Goal: Information Seeking & Learning: Learn about a topic

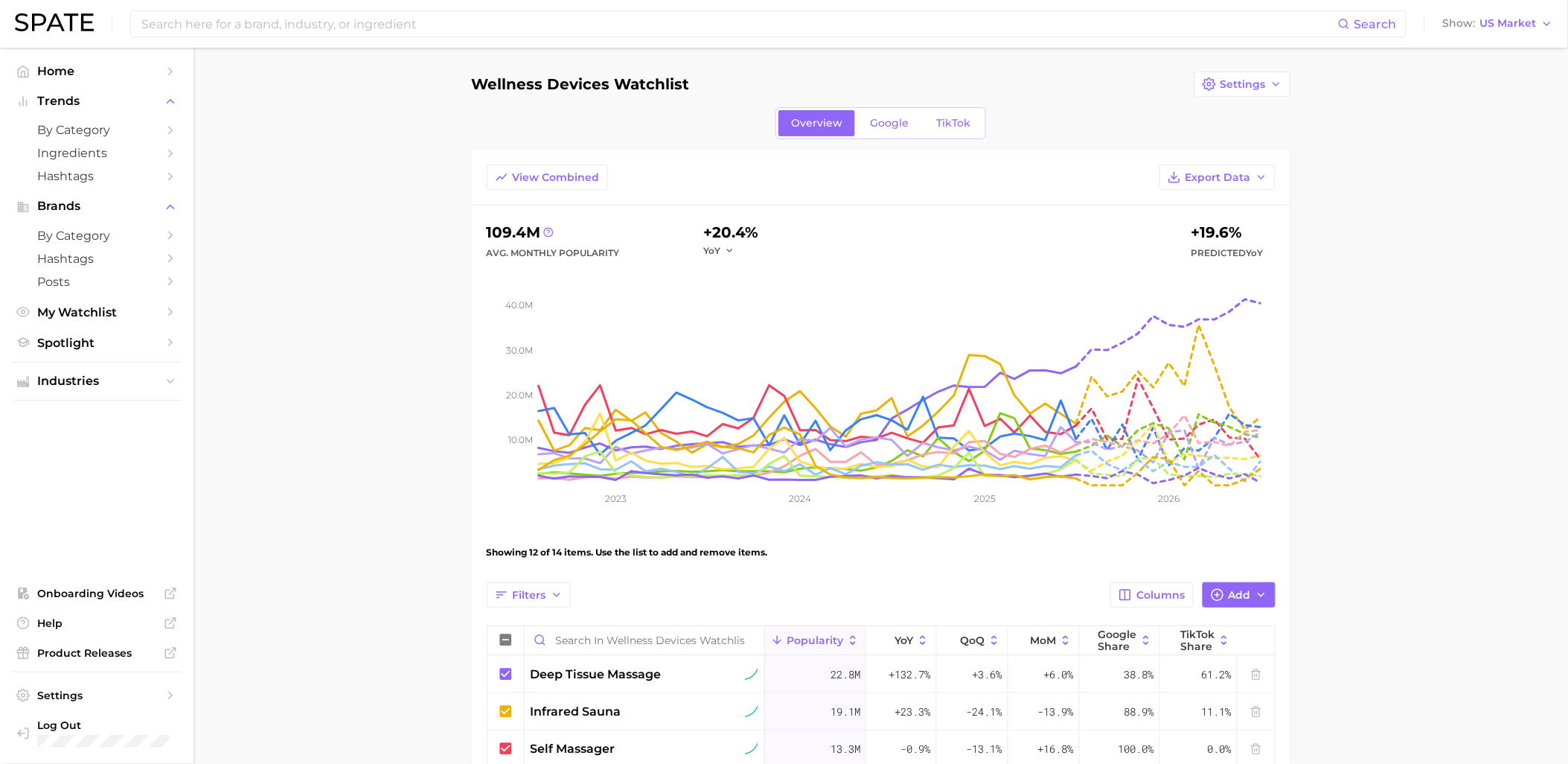
scroll to position [166, 0]
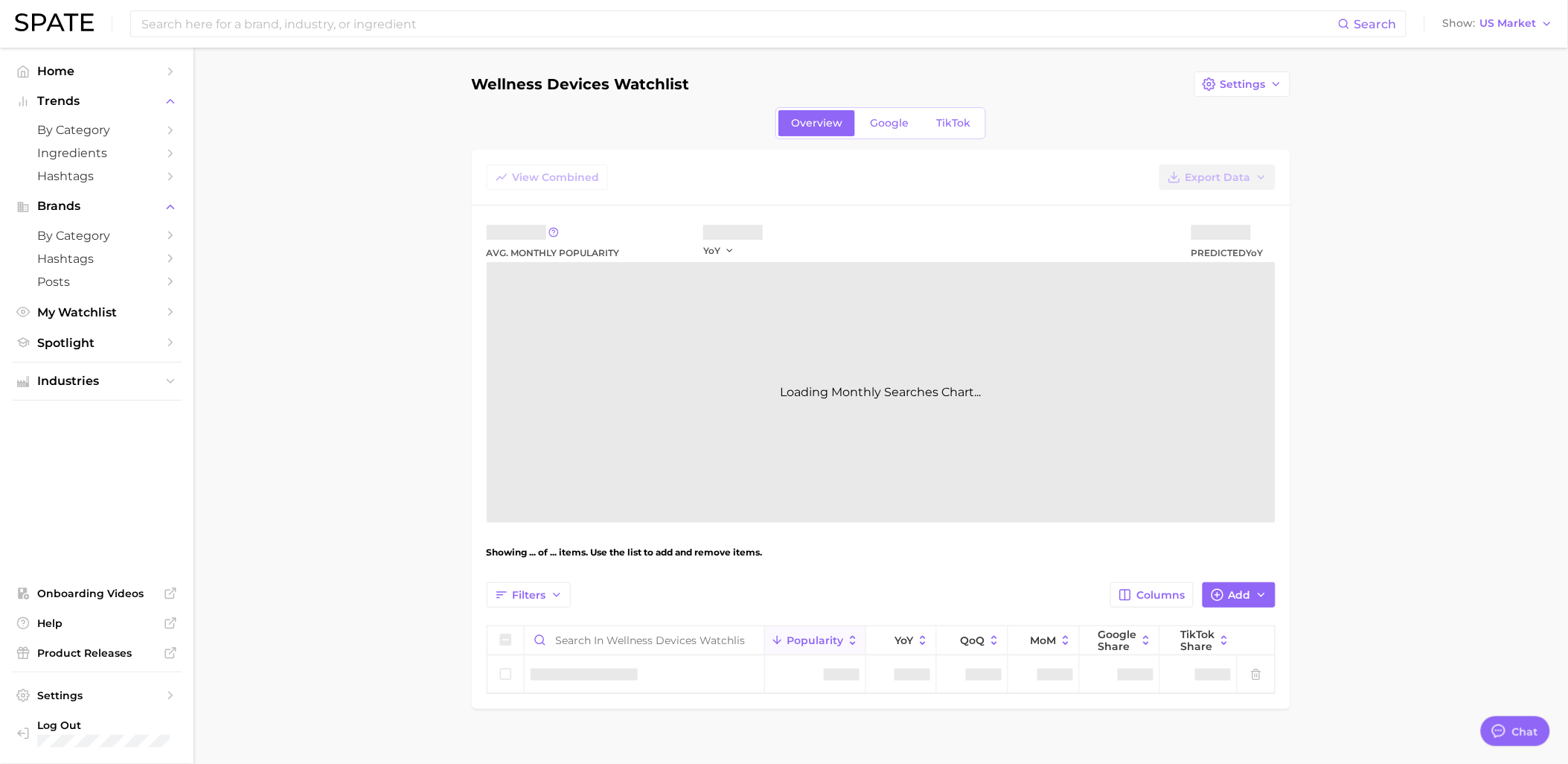
type textarea "x"
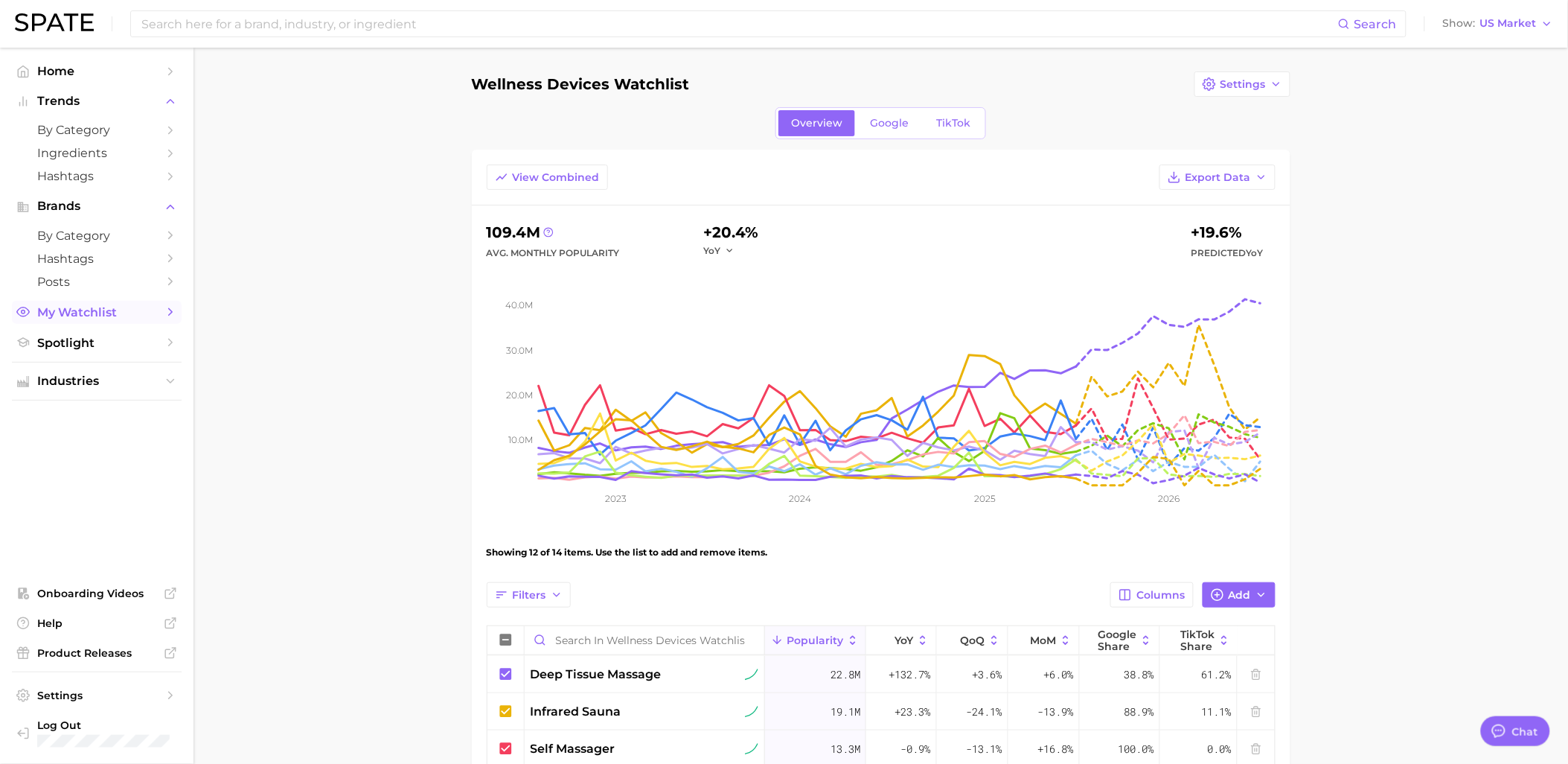
click at [122, 313] on span "My Watchlist" at bounding box center [96, 312] width 119 height 14
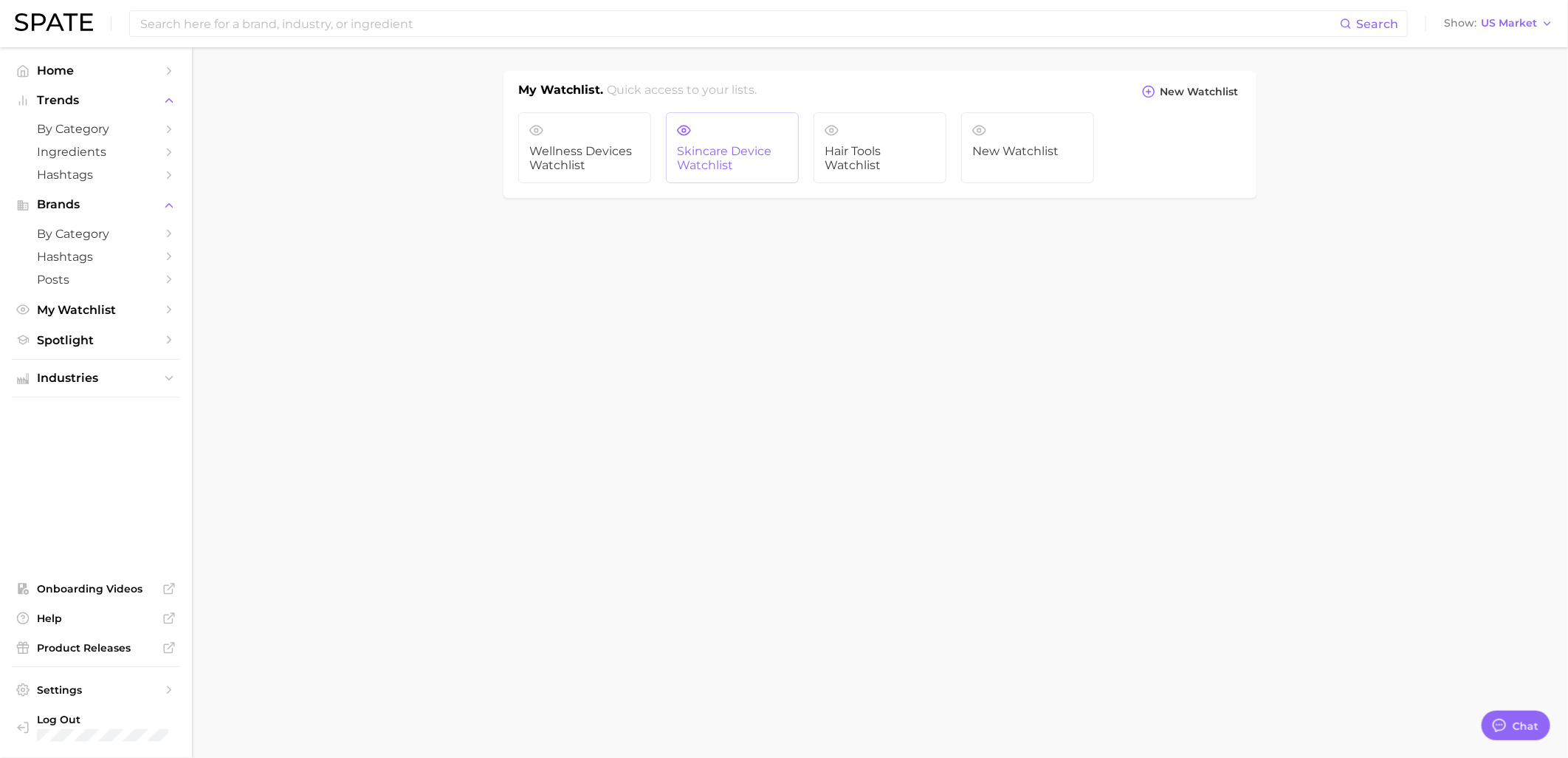
click at [759, 153] on span "Skincare Device Watchlist" at bounding box center [732, 158] width 111 height 28
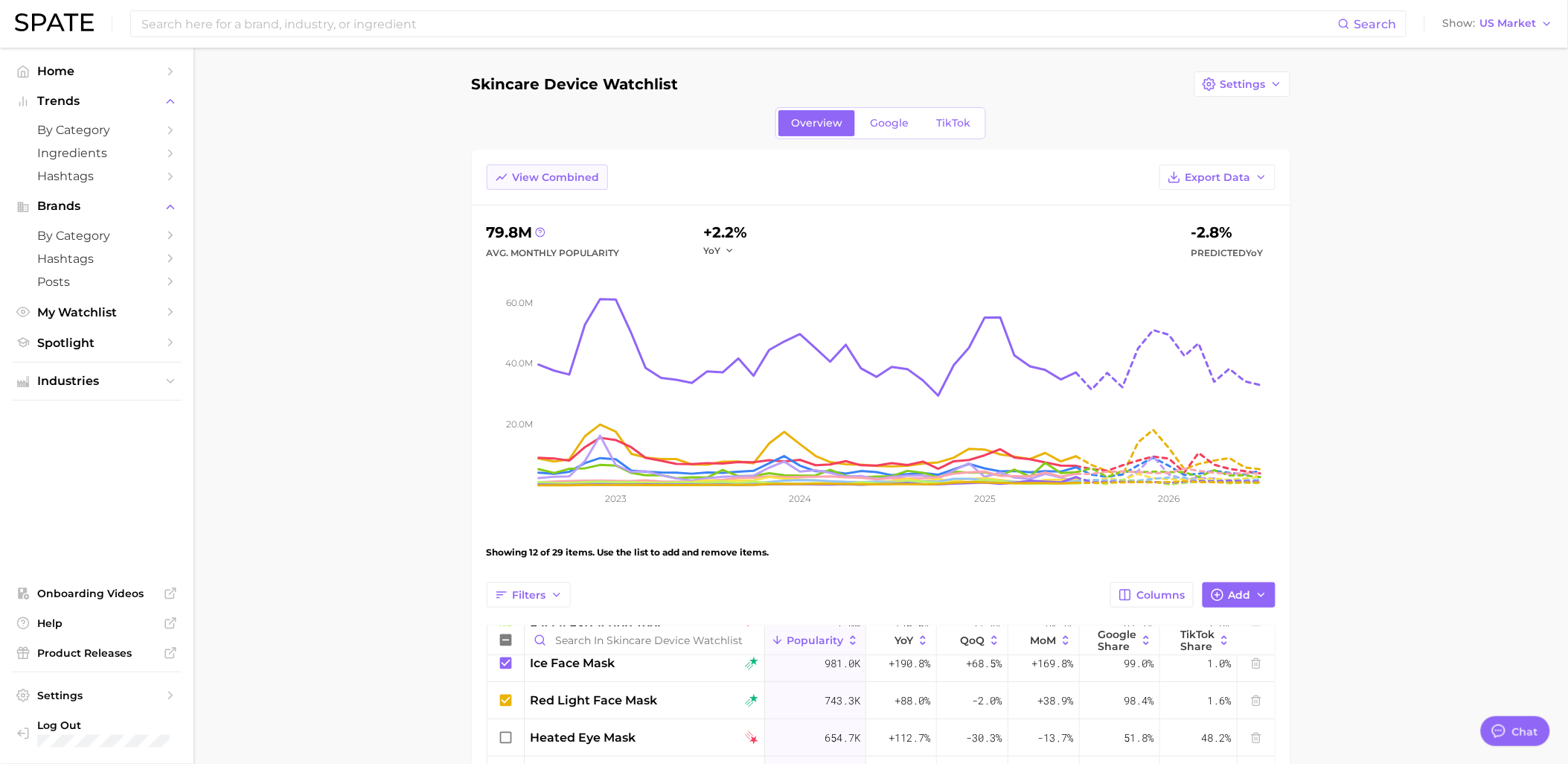
click at [556, 176] on span "View Combined" at bounding box center [555, 178] width 87 height 13
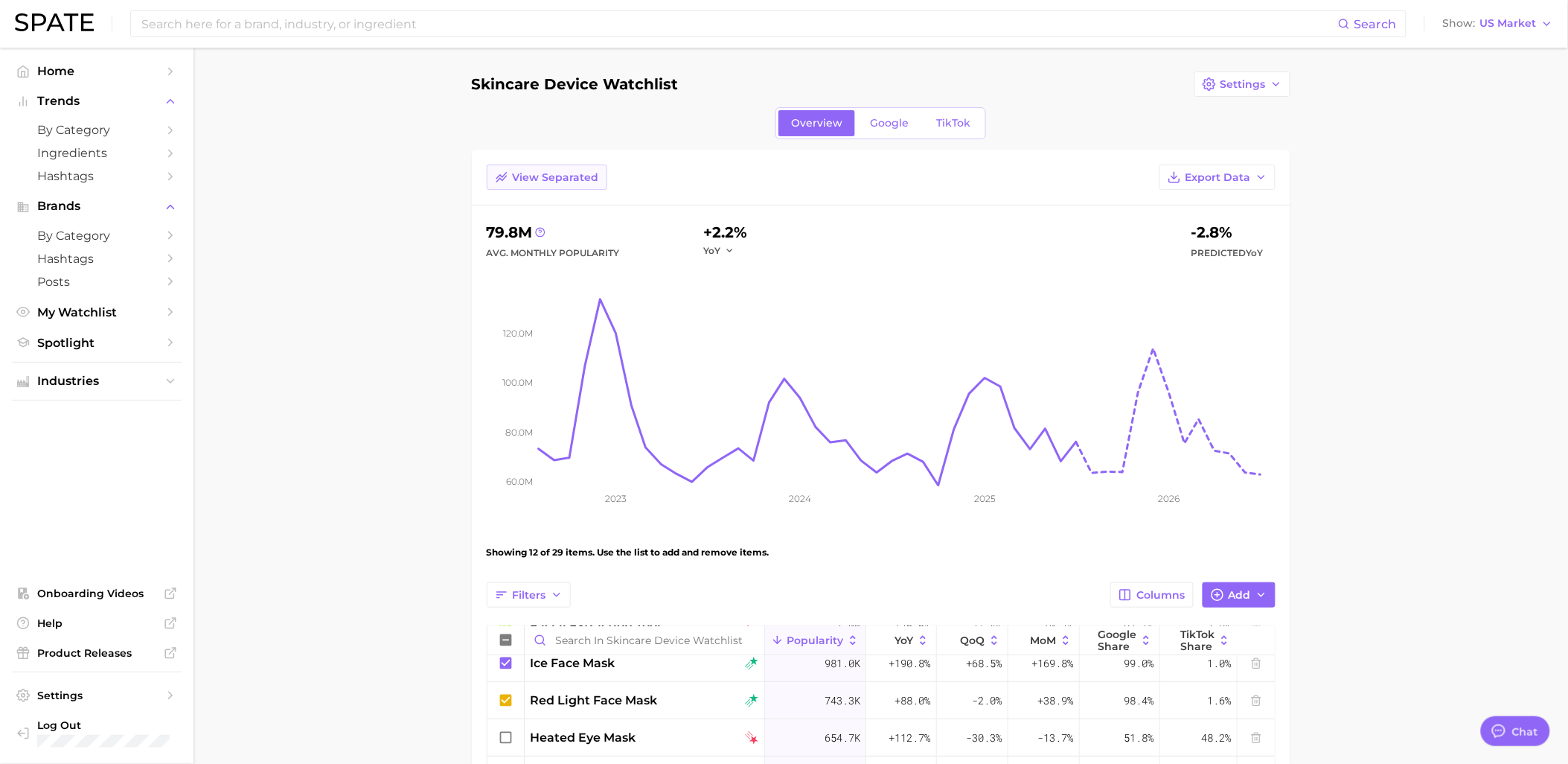
click at [556, 176] on span "View Separated" at bounding box center [555, 178] width 87 height 13
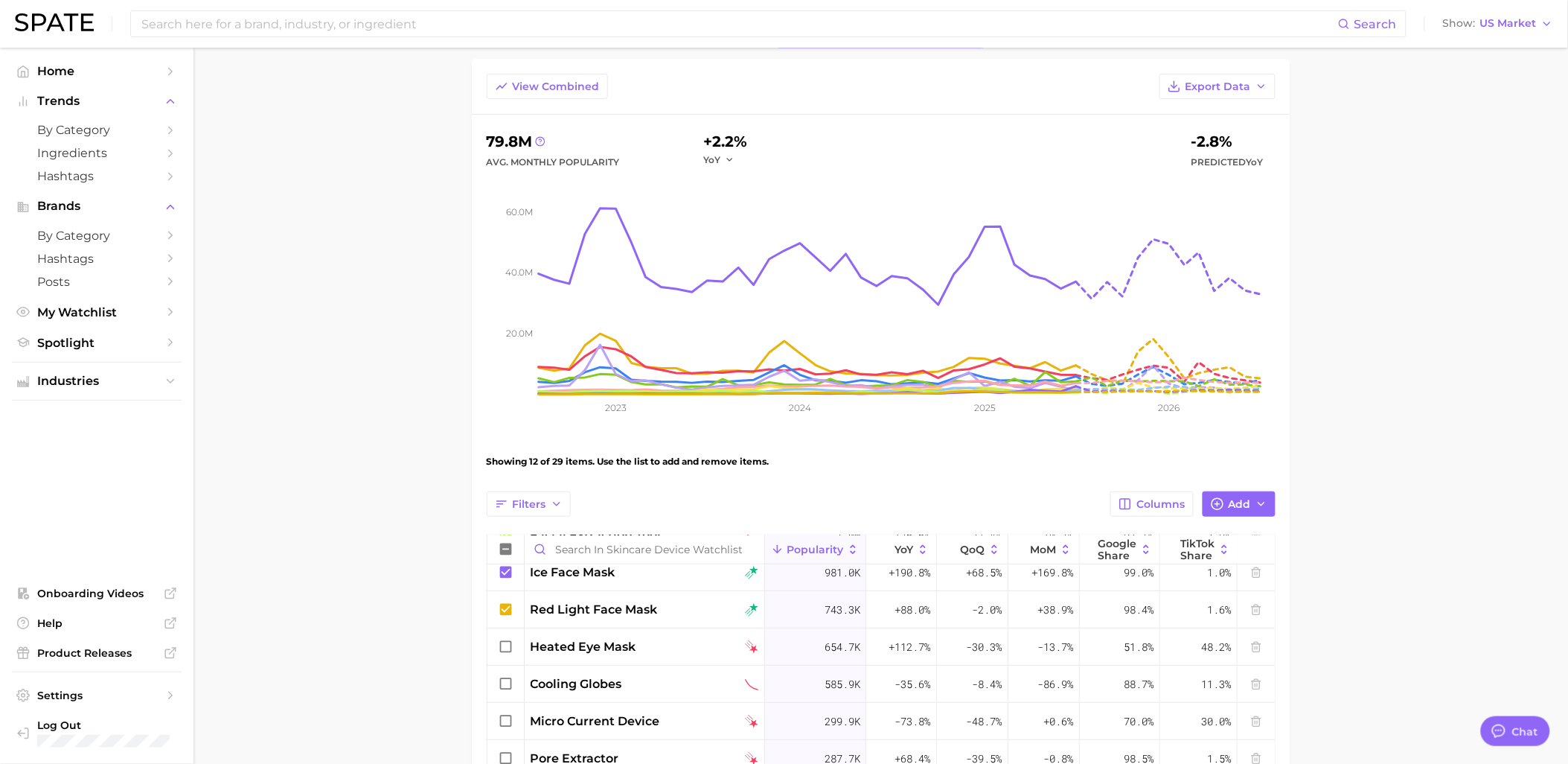
scroll to position [94, 0]
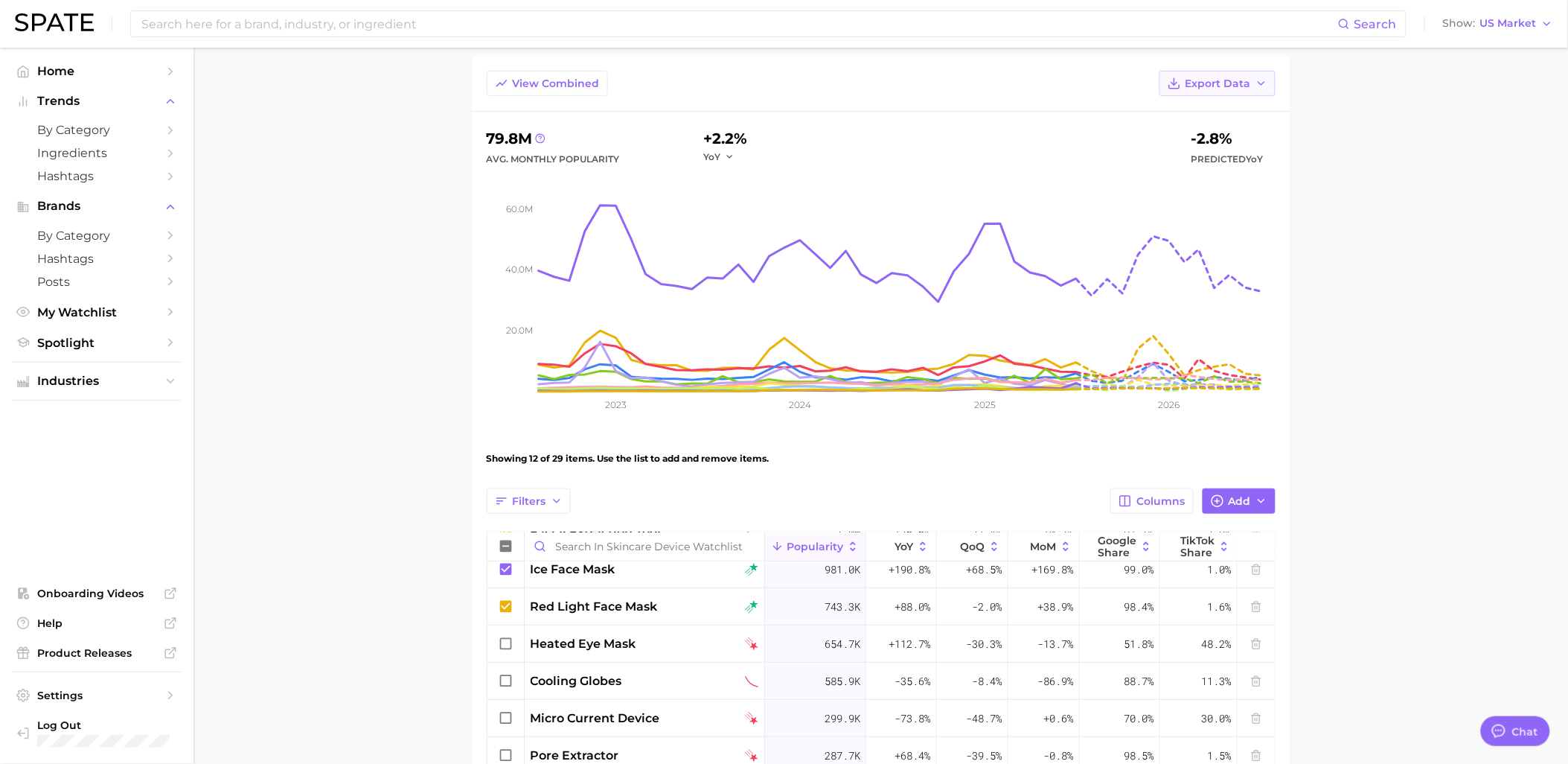
click at [1248, 80] on span "Export Data" at bounding box center [1218, 84] width 66 height 13
click at [1411, 398] on main "Skincare Device Watchlist Settings Overview Google TikTok View Combined Export …" at bounding box center [880, 669] width 1375 height 1431
click at [1251, 500] on button "Add" at bounding box center [1238, 501] width 73 height 25
click at [1350, 451] on main "Skincare Device Watchlist Settings Overview Google TikTok View Combined Export …" at bounding box center [880, 669] width 1375 height 1431
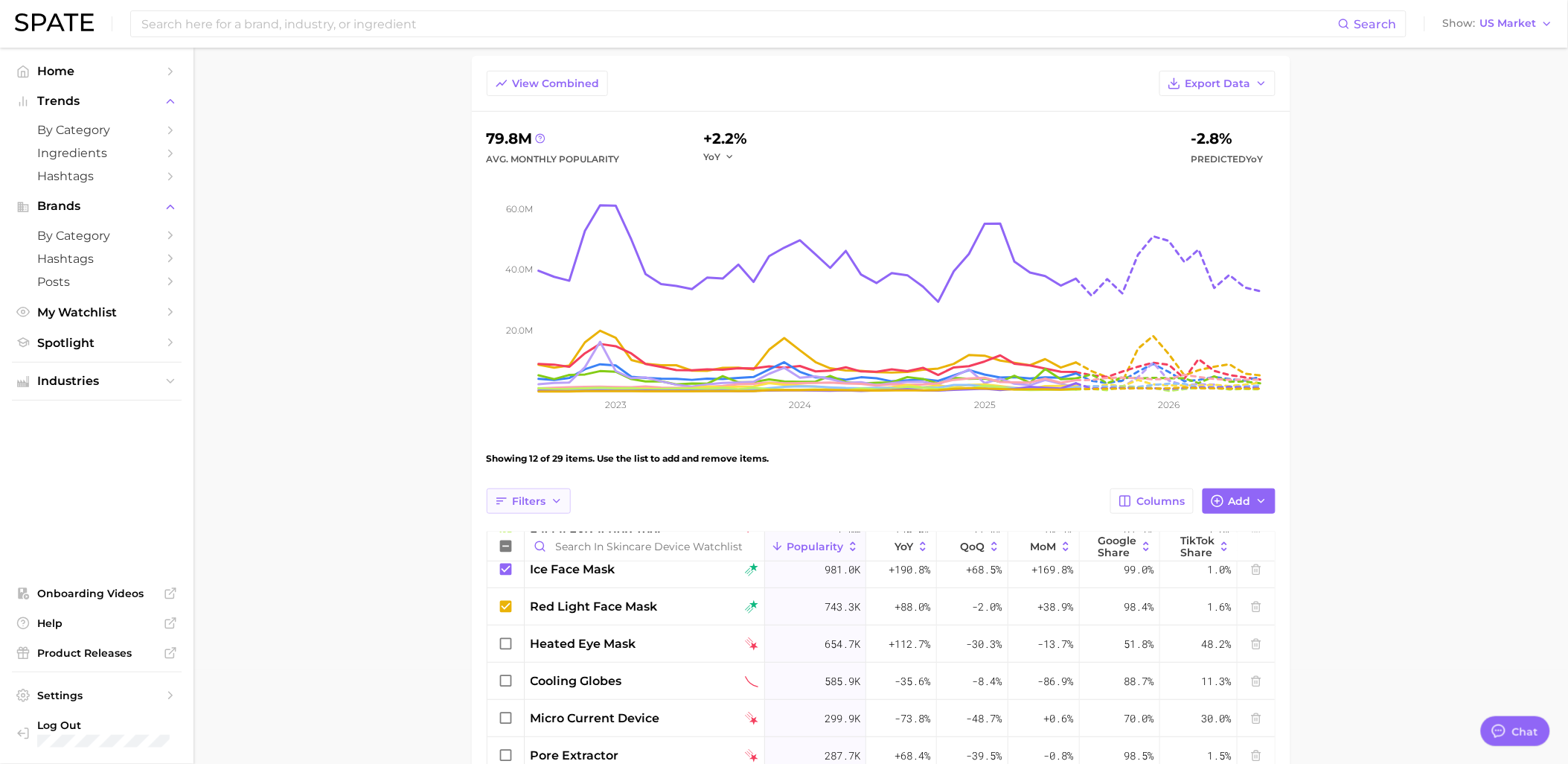
click at [515, 498] on span "Filters" at bounding box center [529, 501] width 34 height 13
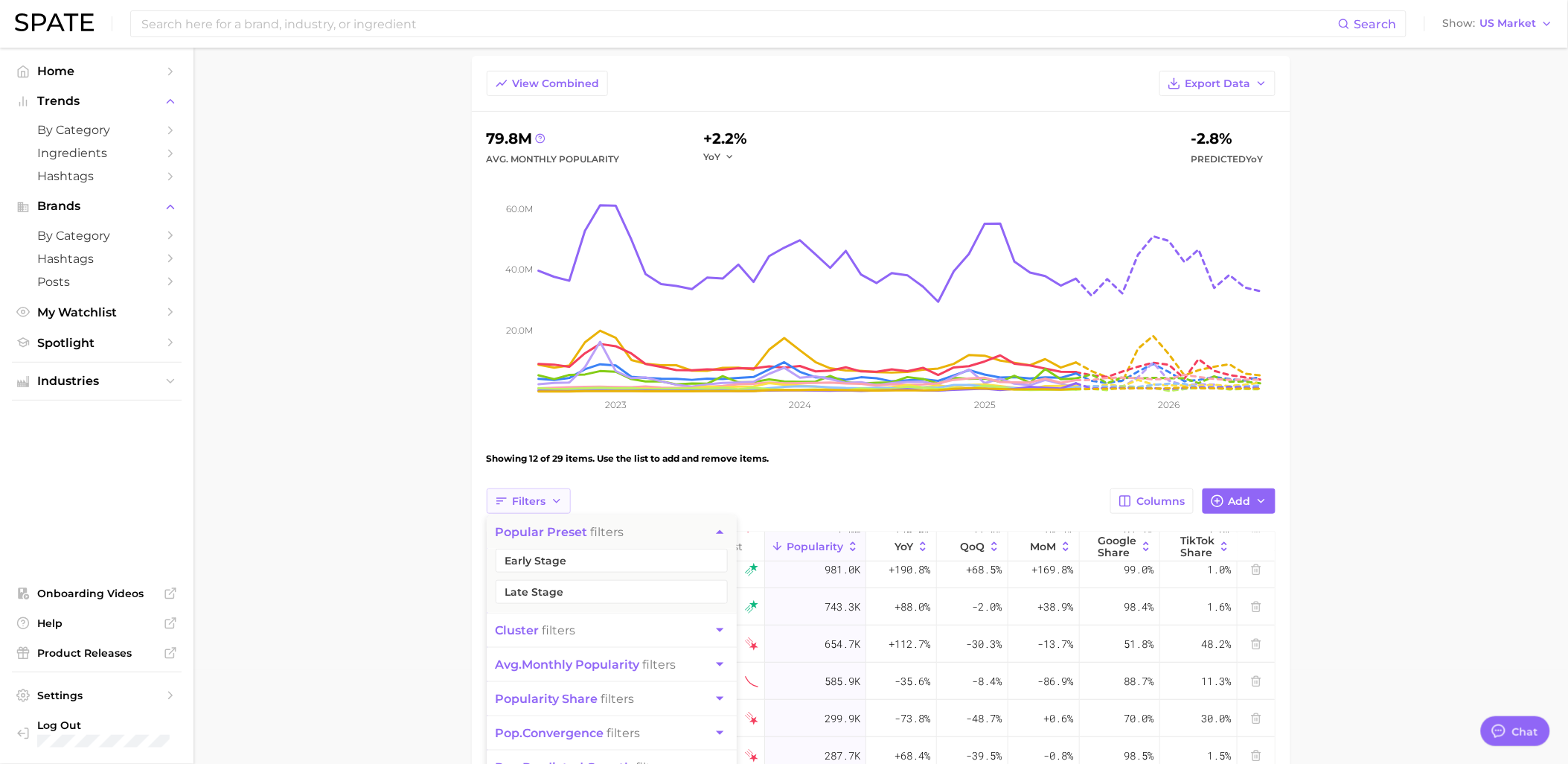
click at [515, 498] on span "Filters" at bounding box center [529, 501] width 34 height 13
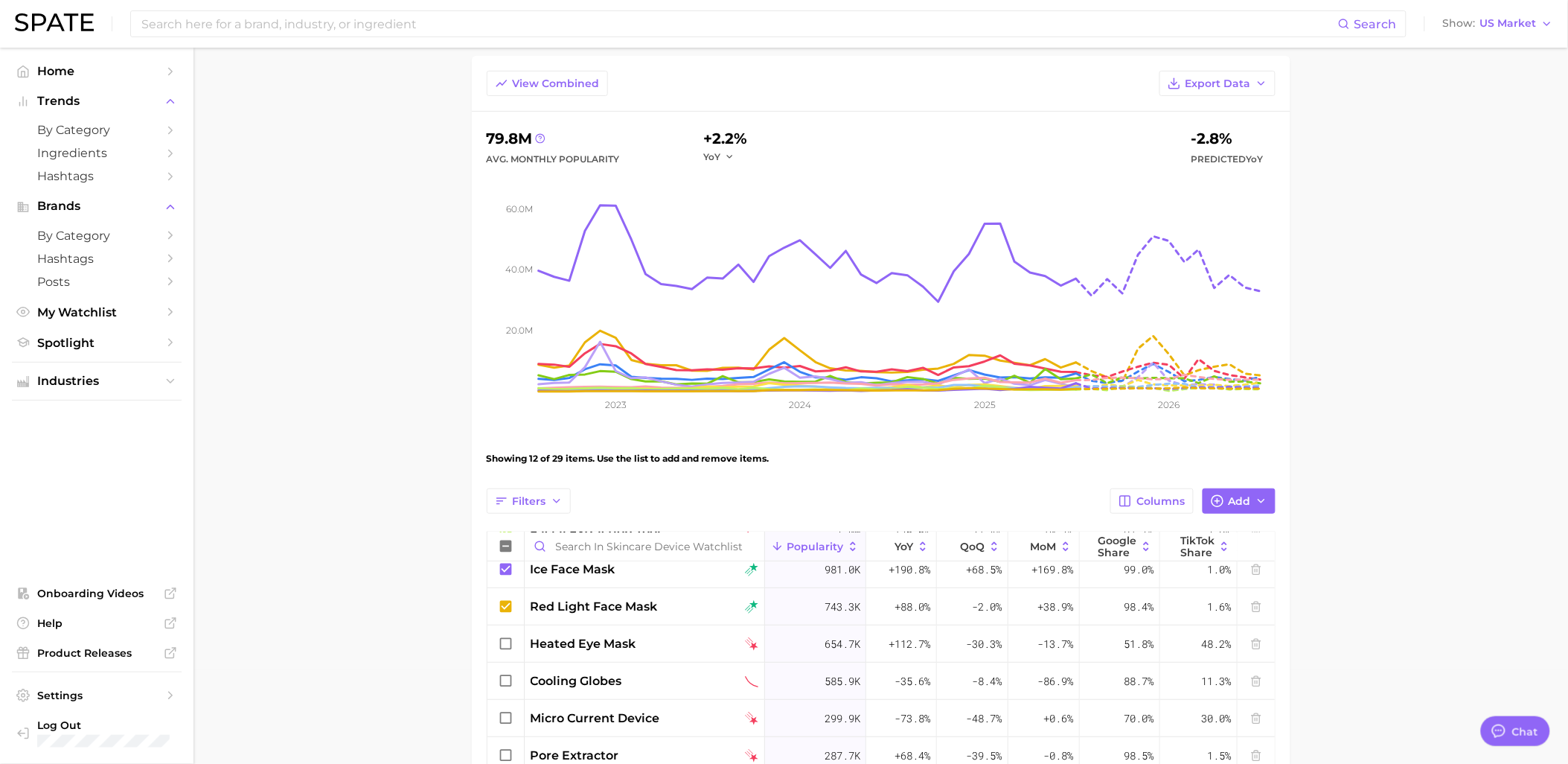
click at [372, 492] on main "Skincare Device Watchlist Settings Overview Google TikTok View Combined Export …" at bounding box center [880, 669] width 1375 height 1431
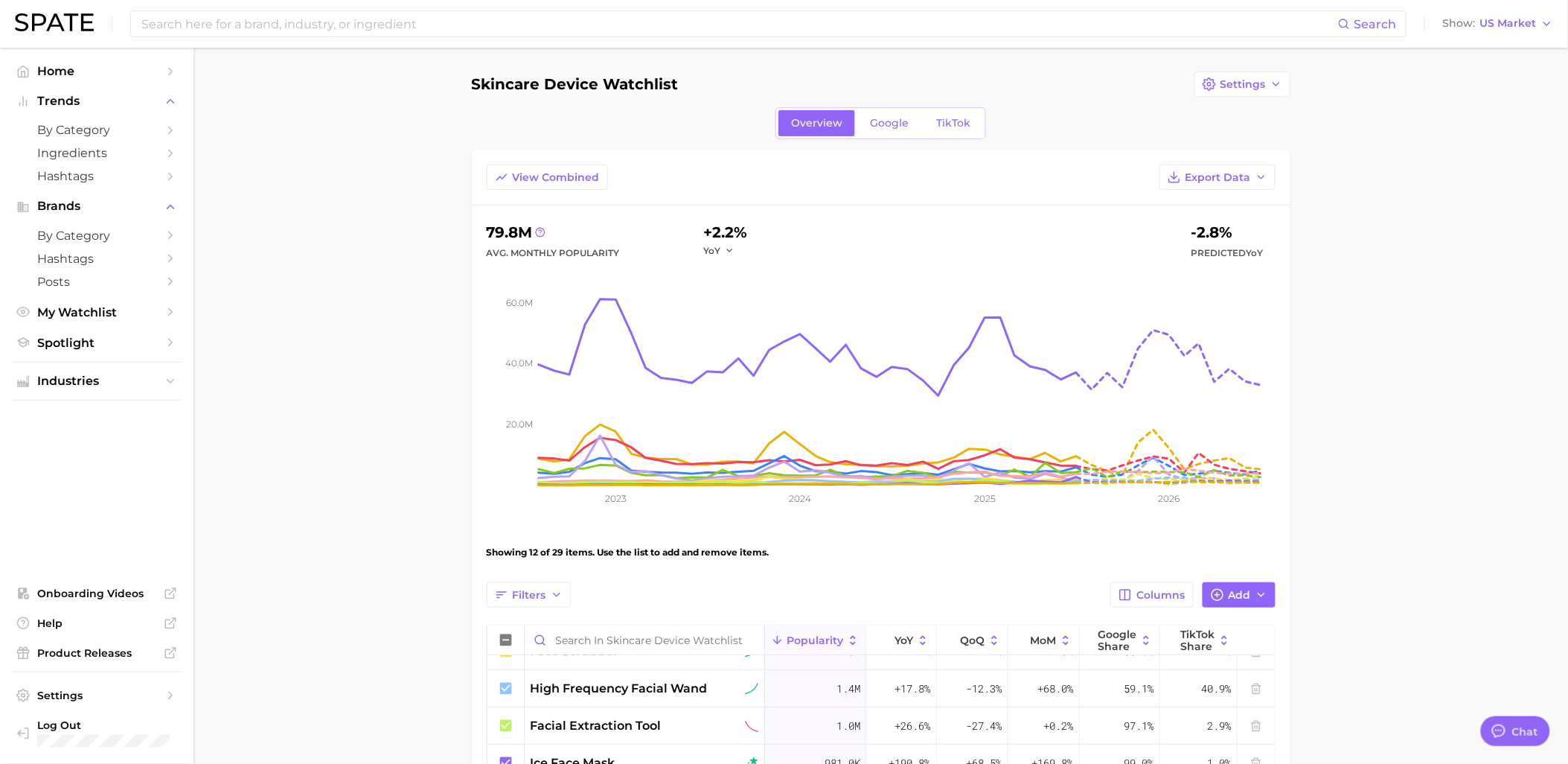
scroll to position [0, 0]
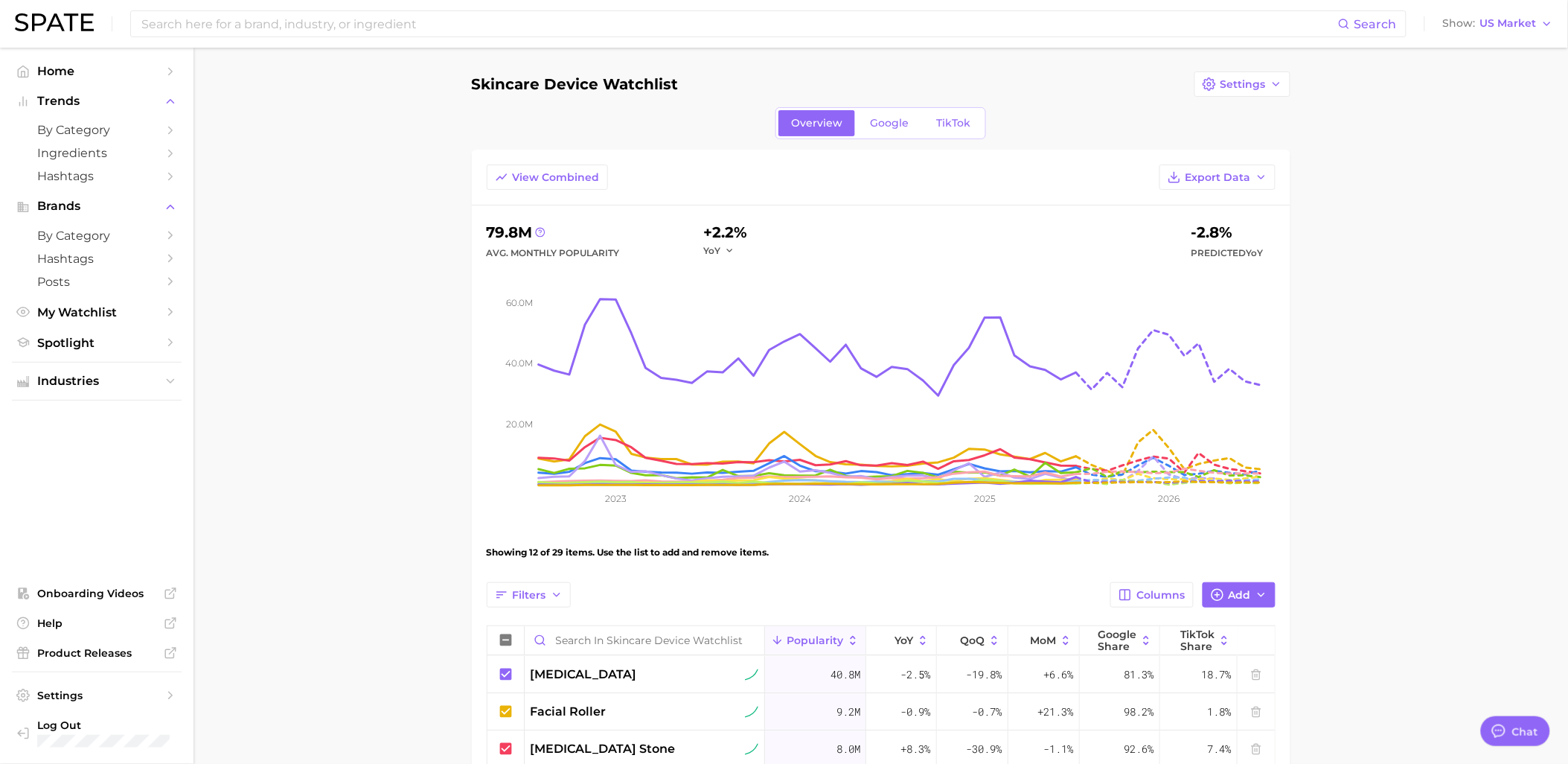
click at [1407, 177] on main "Skincare Device Watchlist Settings Overview Google TikTok View Combined Export …" at bounding box center [880, 763] width 1375 height 1431
click at [78, 311] on span "My Watchlist" at bounding box center [96, 312] width 119 height 14
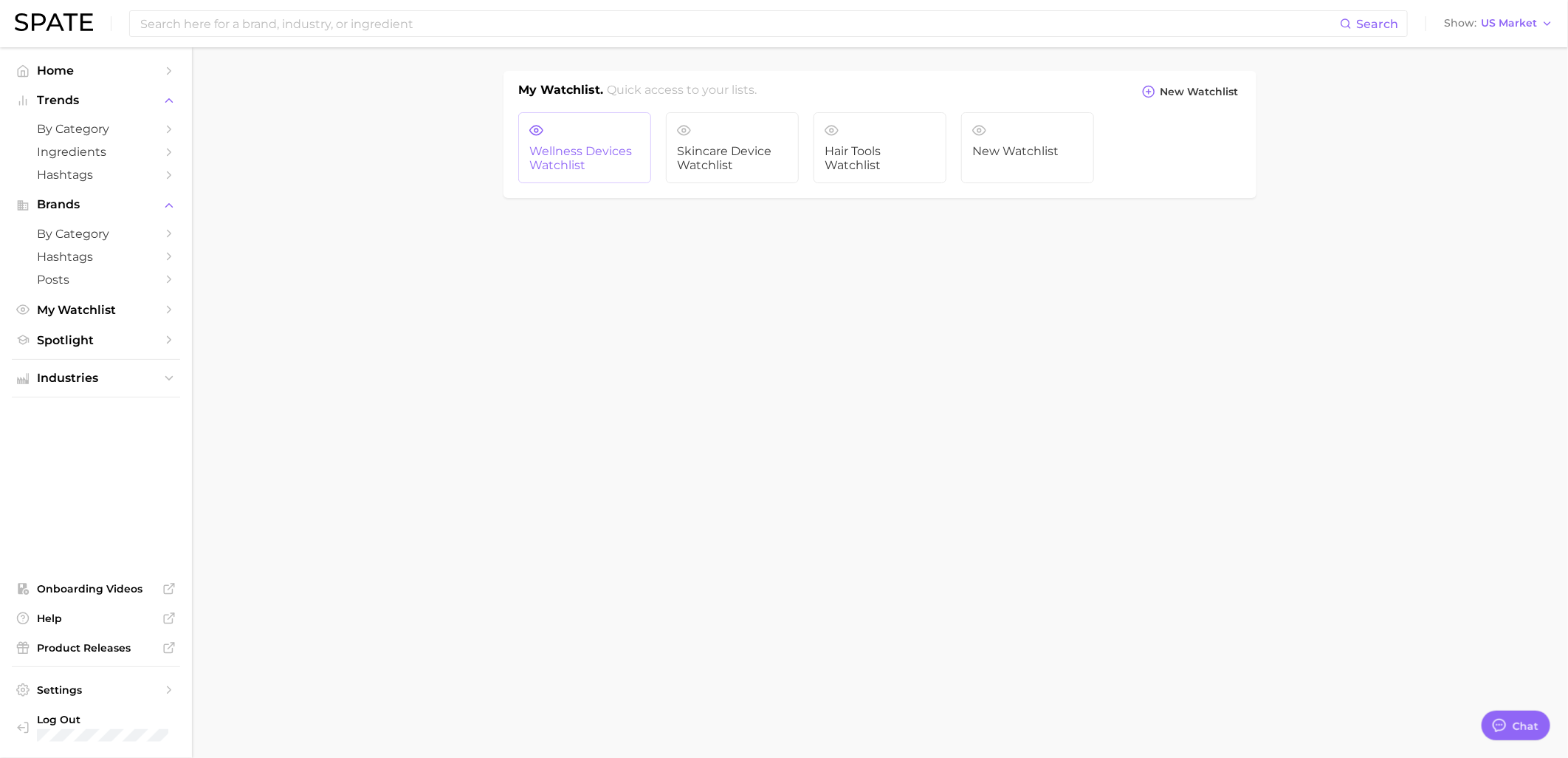
click at [559, 158] on span "Wellness Devices Watchlist" at bounding box center [585, 158] width 111 height 28
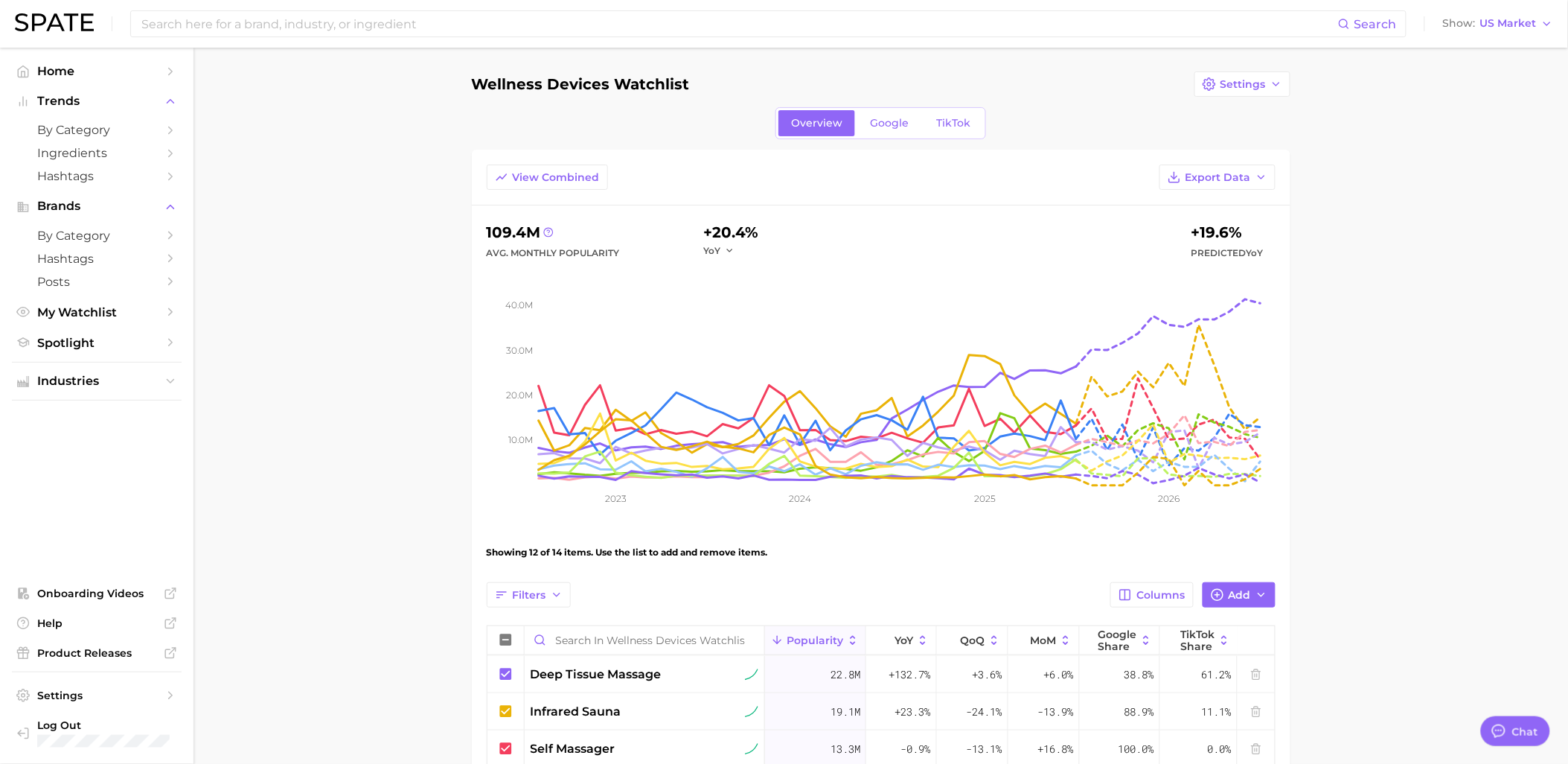
click at [389, 472] on main "Wellness Devices Watchlist Settings Overview Google TikTok View Combined Export…" at bounding box center [880, 676] width 1375 height 1257
click at [339, 455] on main "Wellness Devices Watchlist Settings Overview Google TikTok View Combined Export…" at bounding box center [880, 676] width 1375 height 1257
click at [92, 319] on span "My Watchlist" at bounding box center [96, 312] width 119 height 14
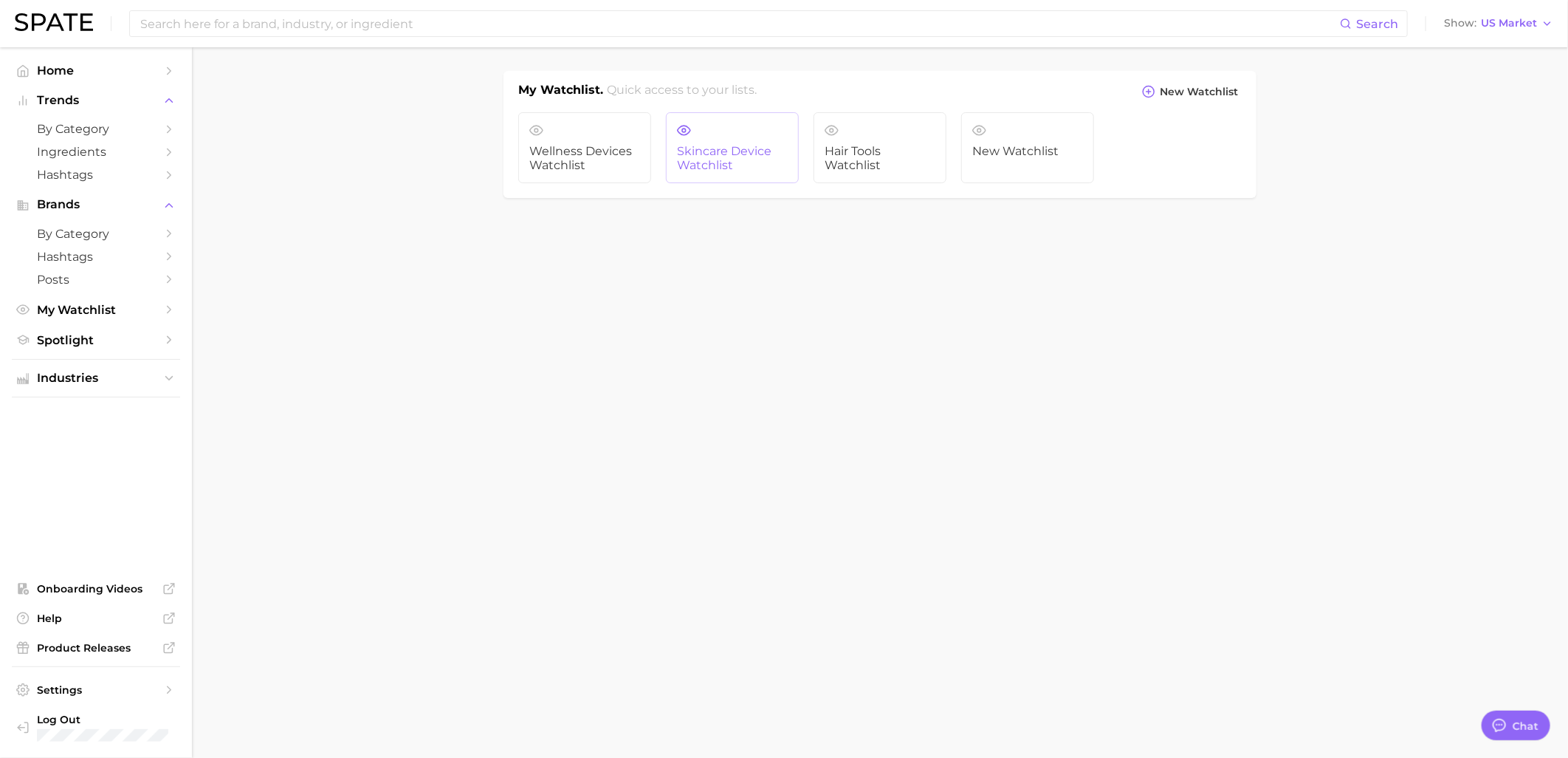
click at [710, 157] on span "Skincare Device Watchlist" at bounding box center [732, 158] width 111 height 28
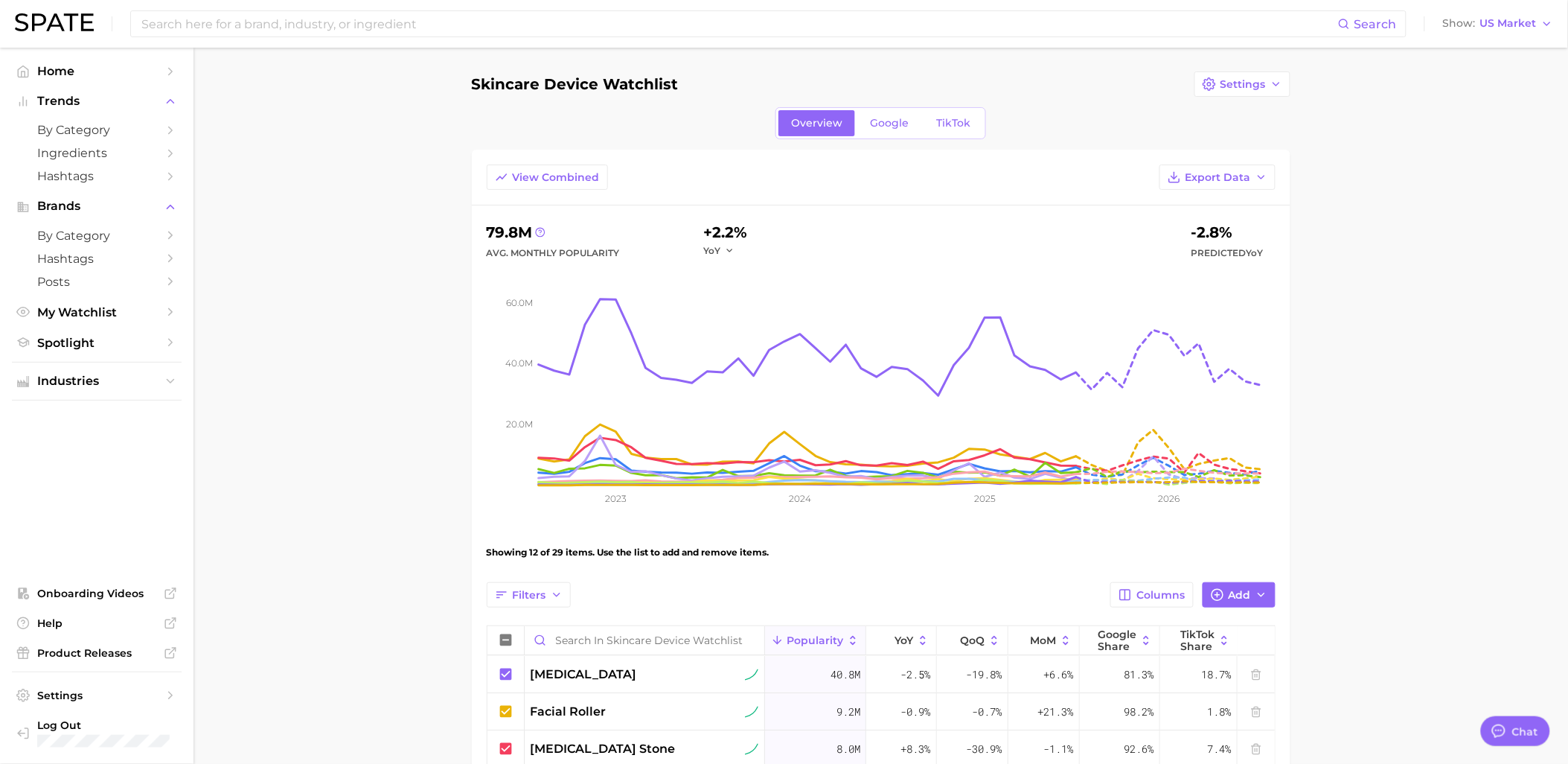
click at [1401, 137] on main "Skincare Device Watchlist Settings Overview Google TikTok View Combined Export …" at bounding box center [880, 763] width 1375 height 1431
click at [322, 366] on main "Skincare Device Watchlist Settings Overview Google TikTok View Combined Export …" at bounding box center [880, 763] width 1375 height 1431
click at [41, 314] on span "My Watchlist" at bounding box center [96, 312] width 119 height 14
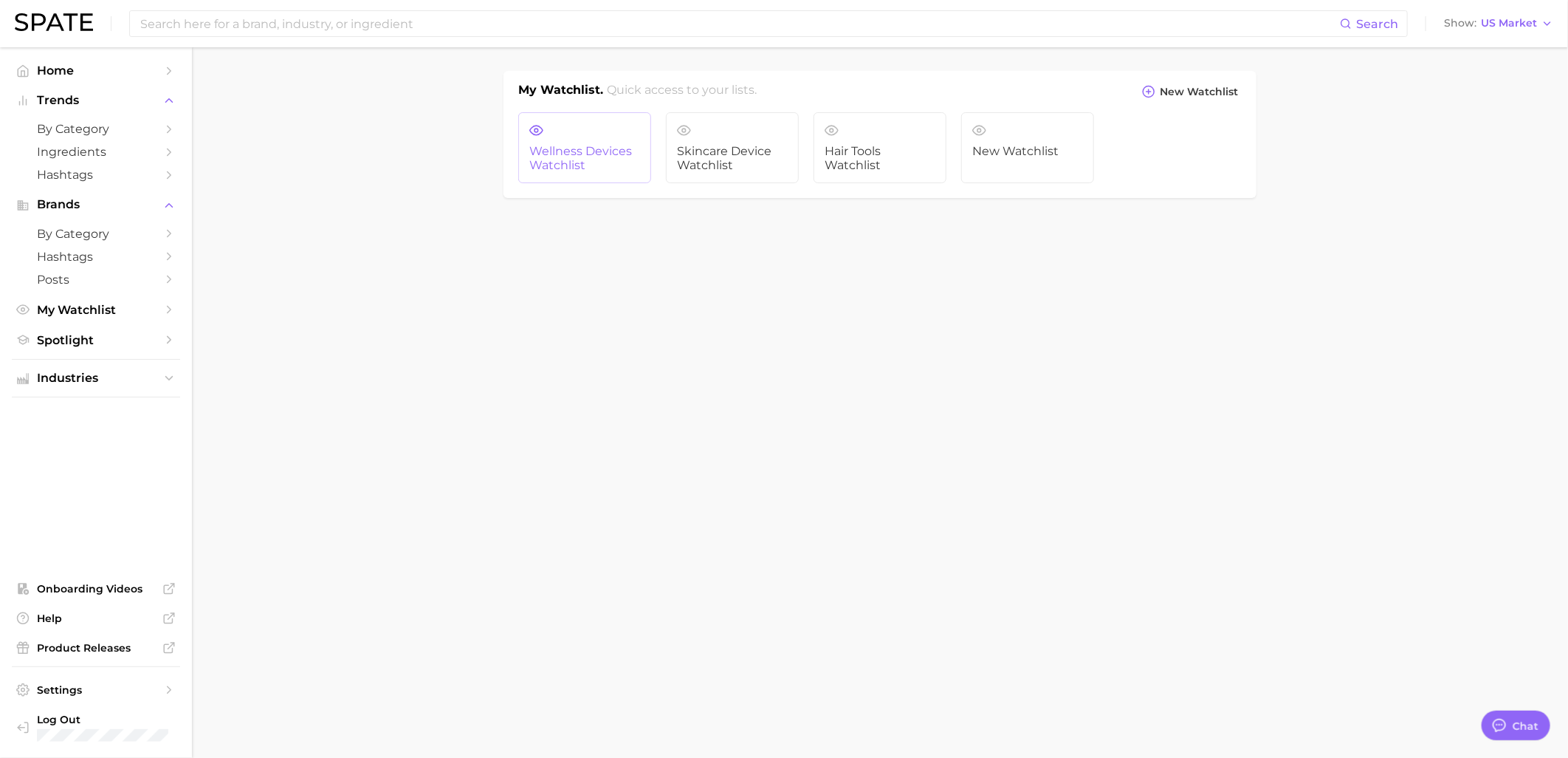
click at [621, 146] on span "Wellness Devices Watchlist" at bounding box center [585, 158] width 111 height 28
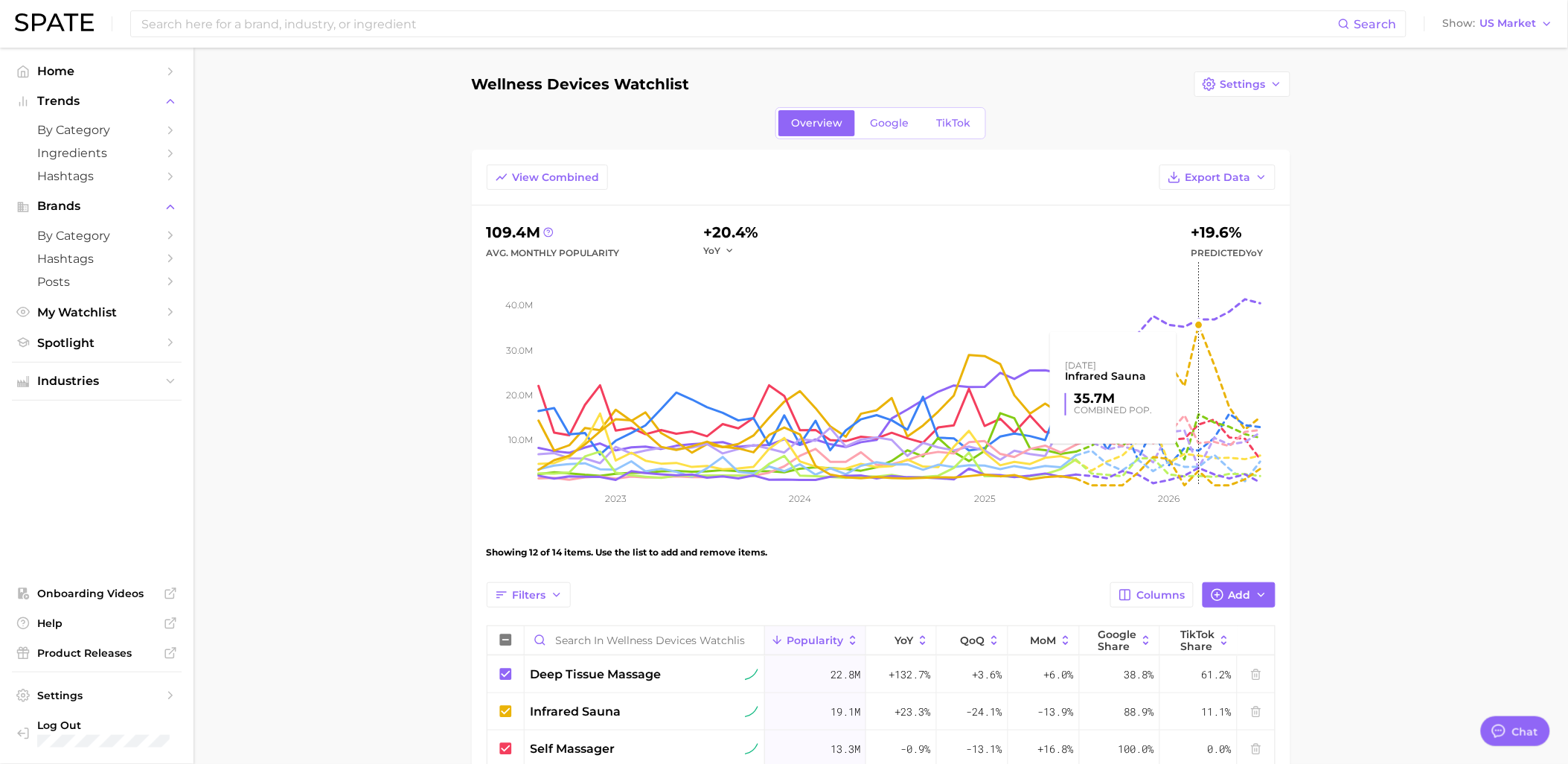
click at [1195, 328] on rect at bounding box center [906, 374] width 737 height 223
click at [86, 242] on span "by Category" at bounding box center [96, 235] width 119 height 14
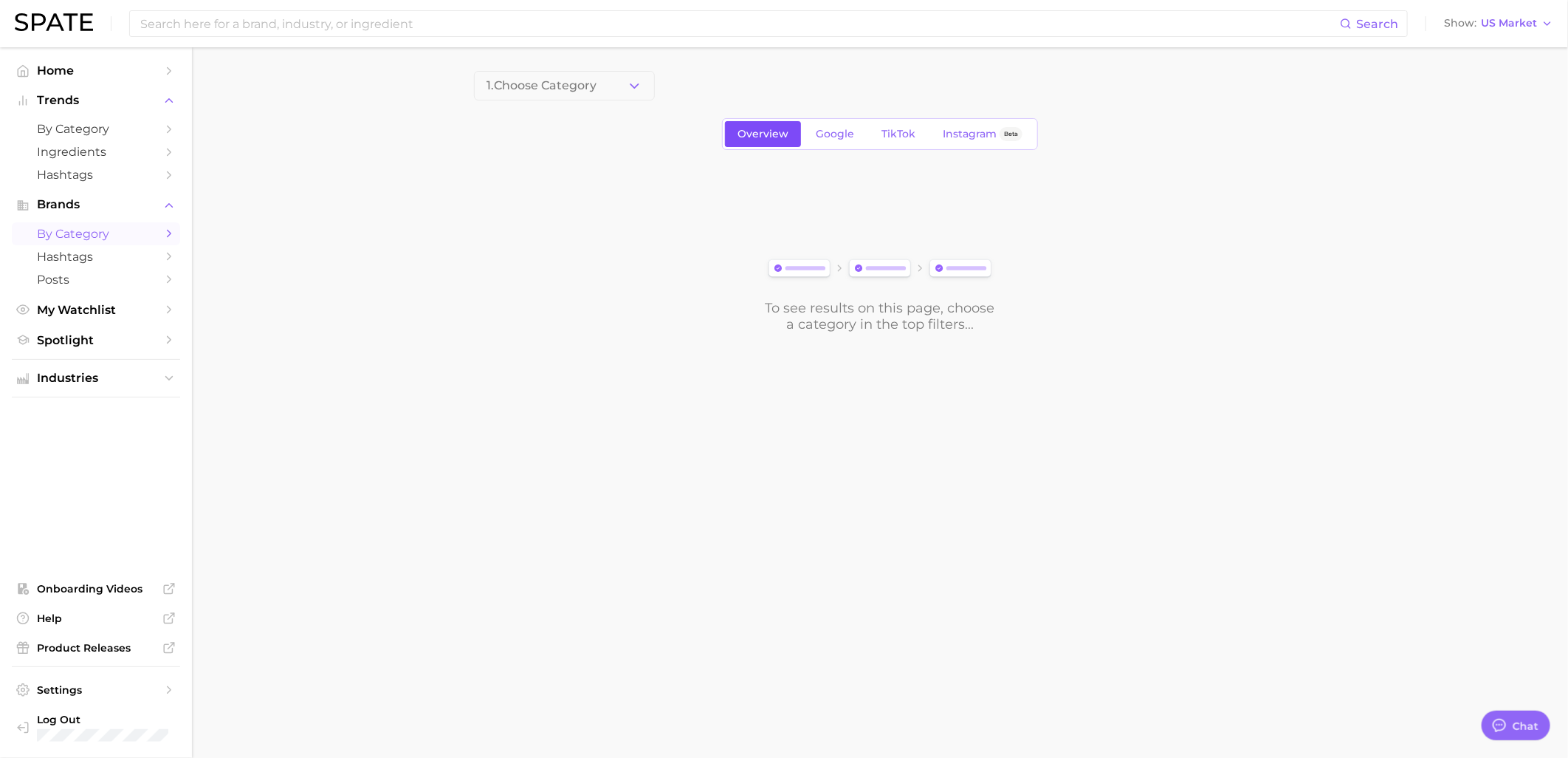
click at [761, 139] on span "Overview" at bounding box center [764, 134] width 51 height 13
click at [624, 91] on button "1. Choose Category" at bounding box center [564, 86] width 181 height 30
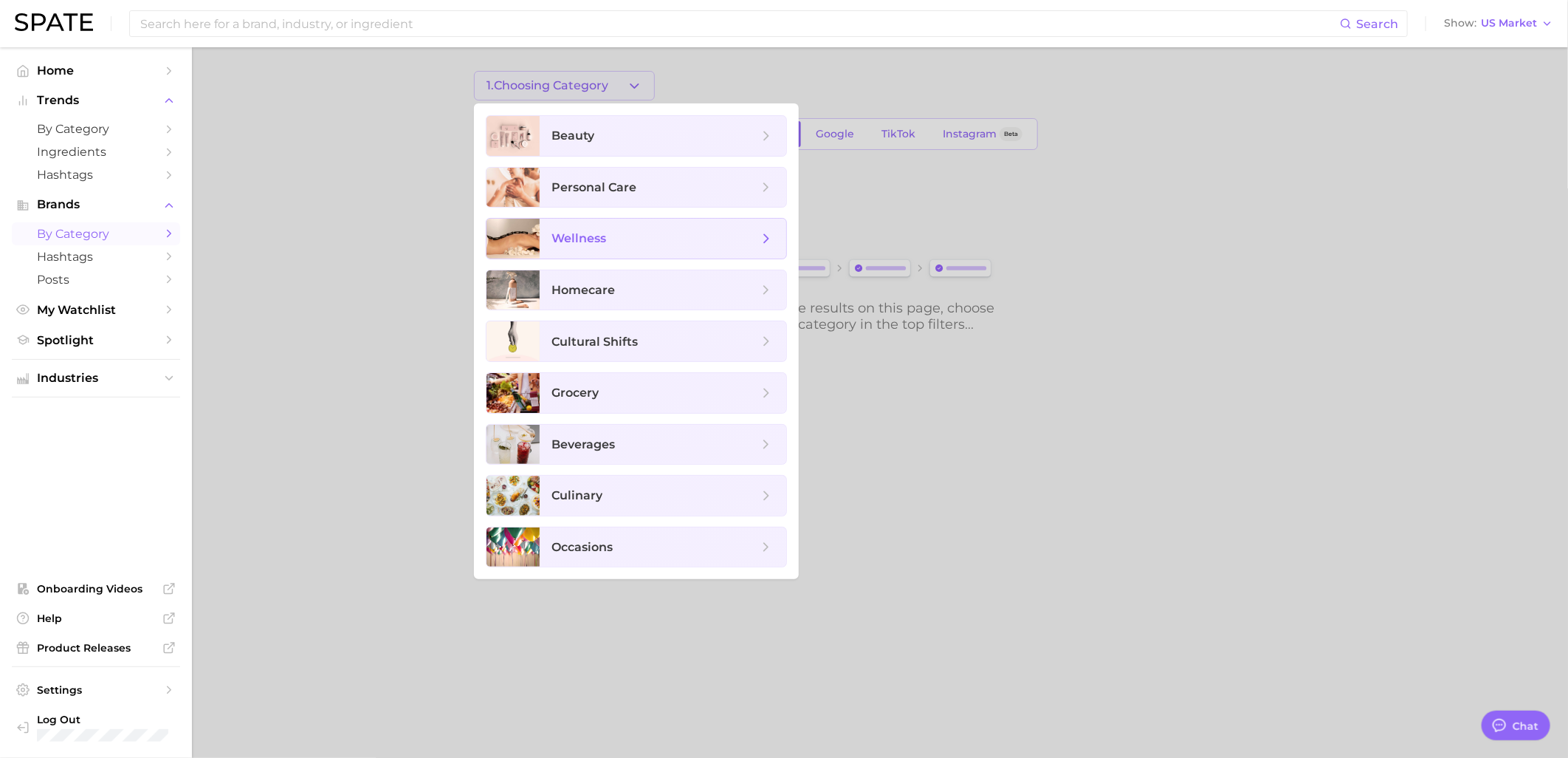
click at [621, 255] on span "wellness" at bounding box center [663, 238] width 246 height 40
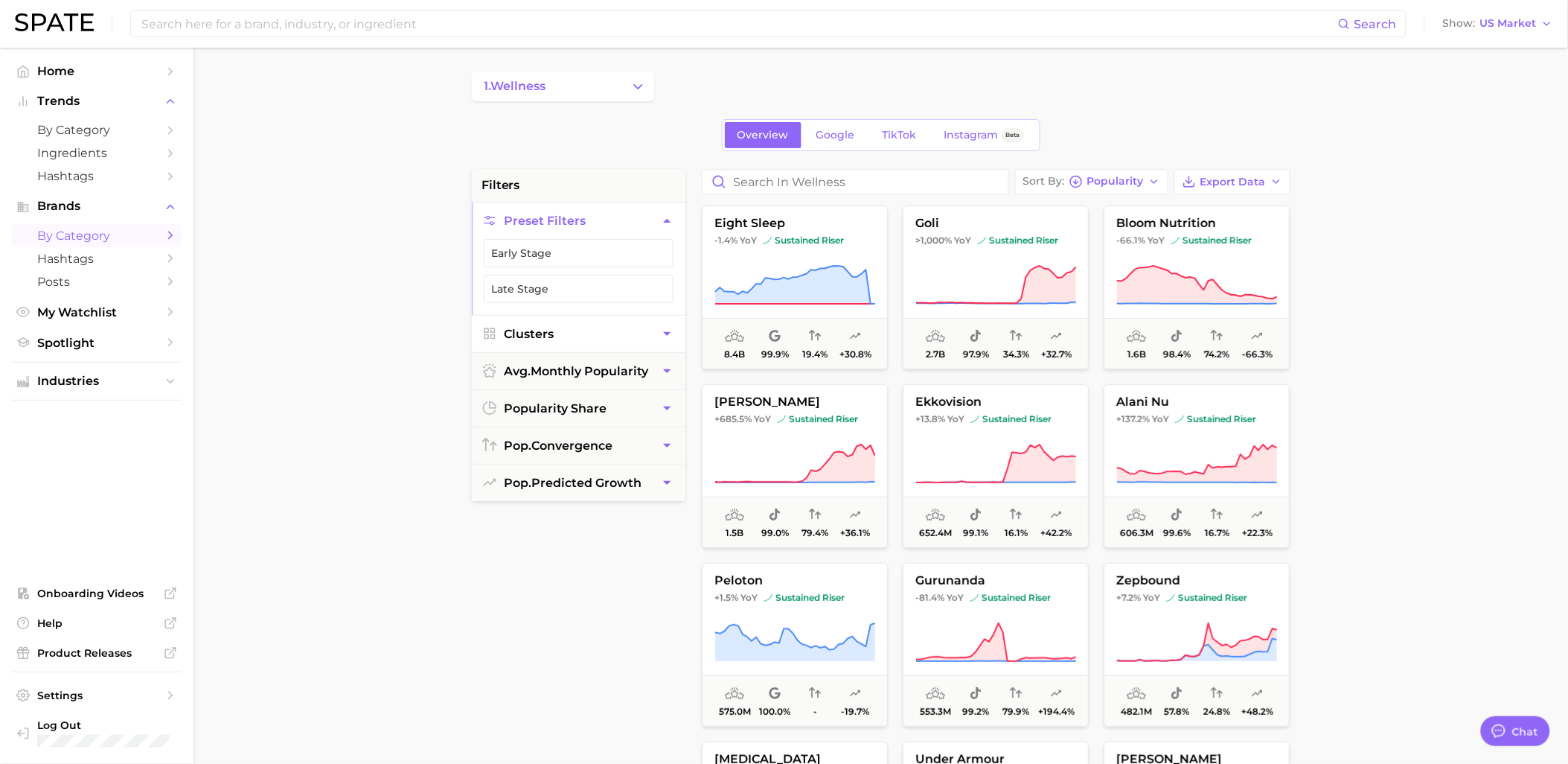
click at [606, 337] on button "Clusters" at bounding box center [578, 333] width 213 height 37
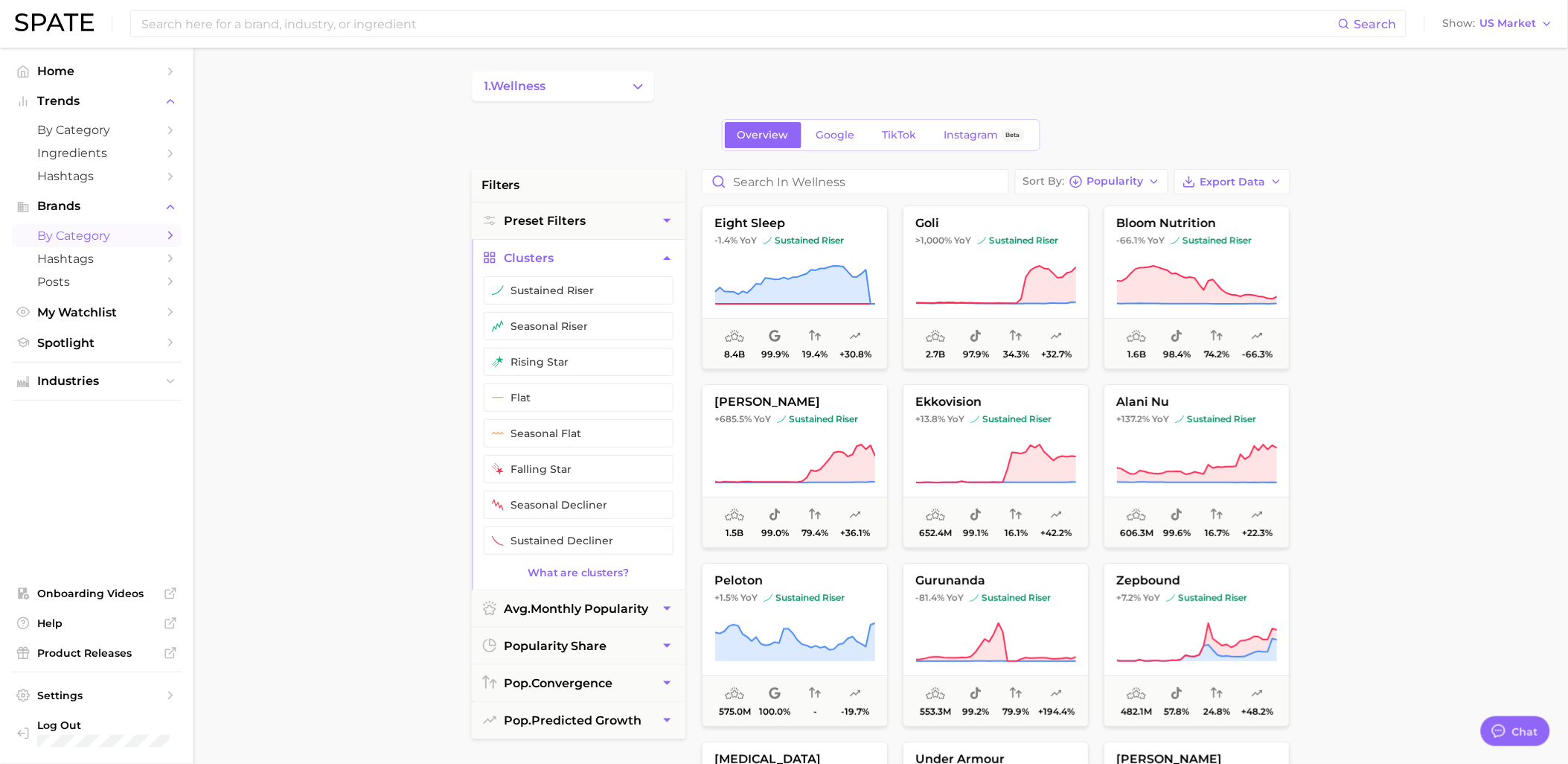
click at [668, 264] on icon "button" at bounding box center [667, 258] width 16 height 16
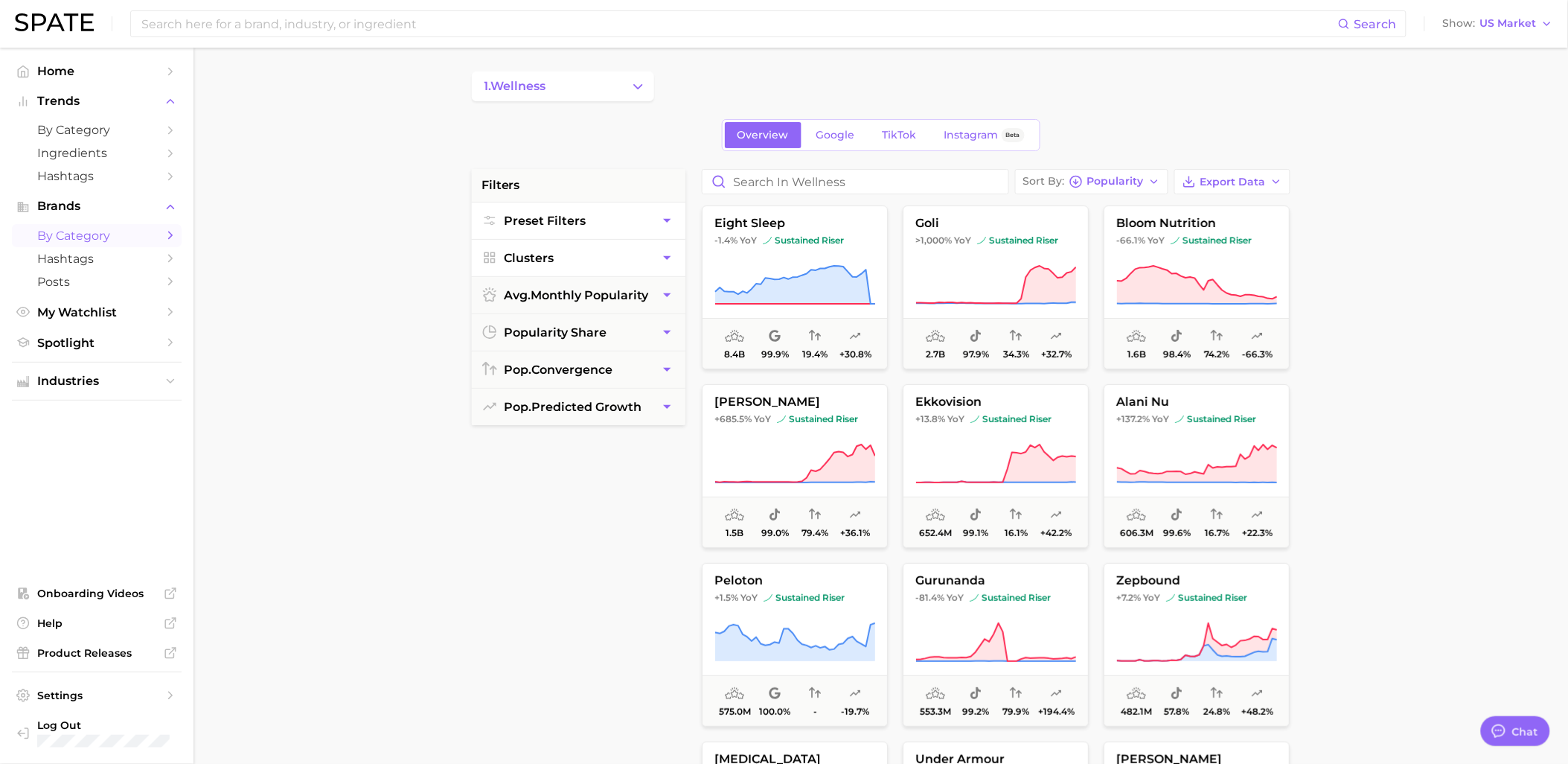
click at [574, 217] on span "Preset Filters" at bounding box center [545, 220] width 82 height 14
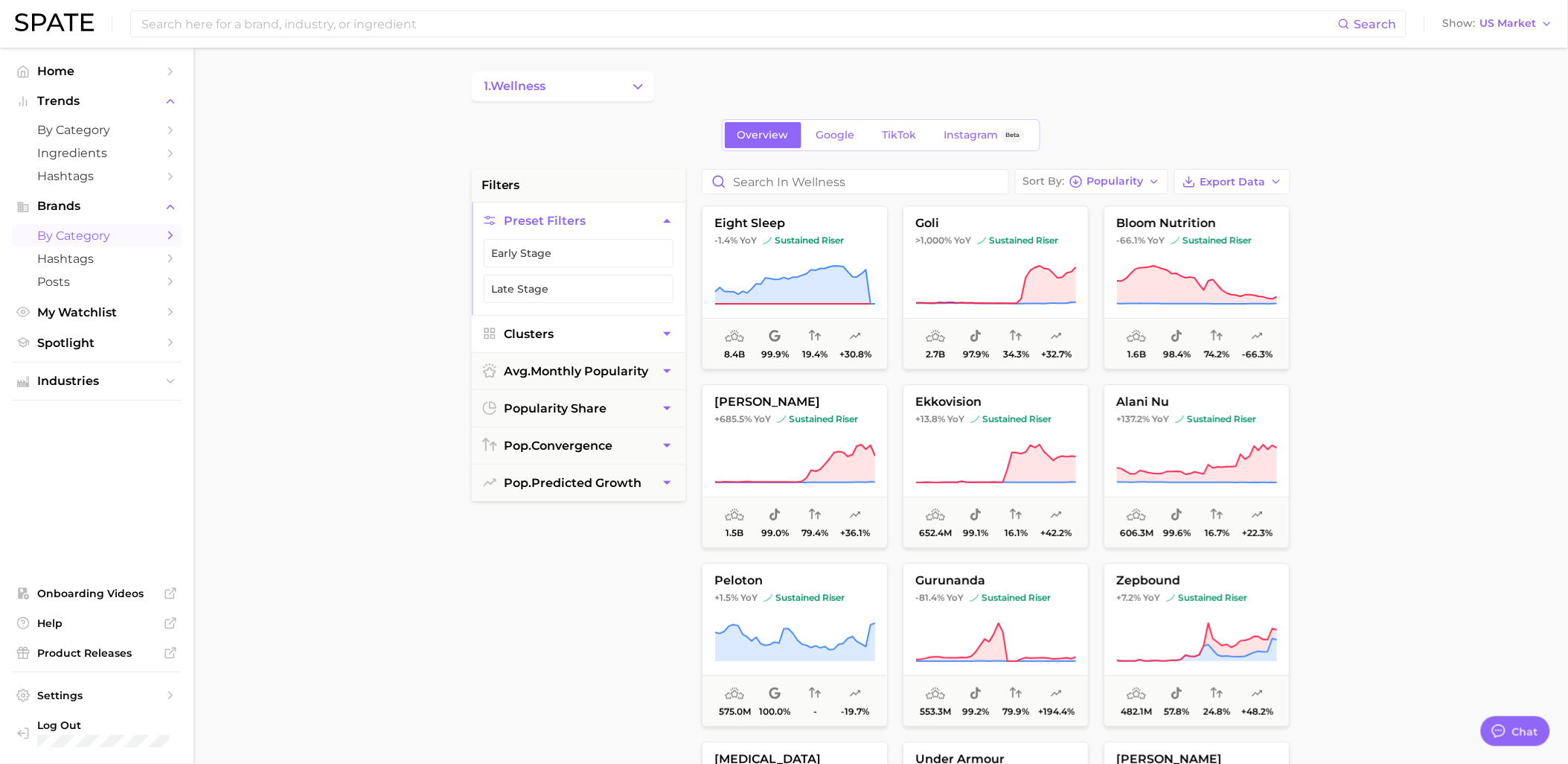
click at [576, 217] on span "Preset Filters" at bounding box center [545, 220] width 82 height 14
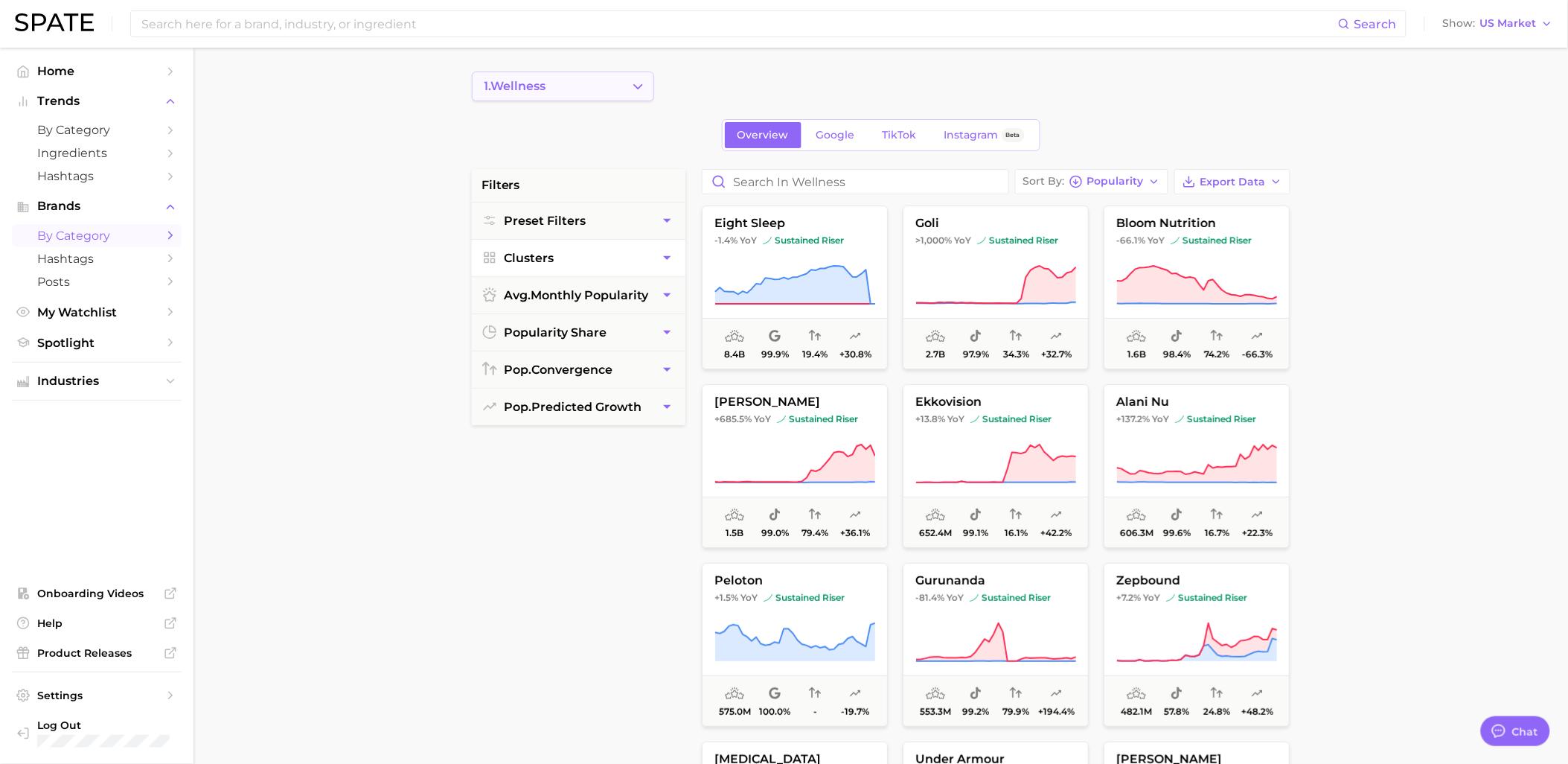
click at [636, 93] on icon "Change Category" at bounding box center [638, 87] width 16 height 16
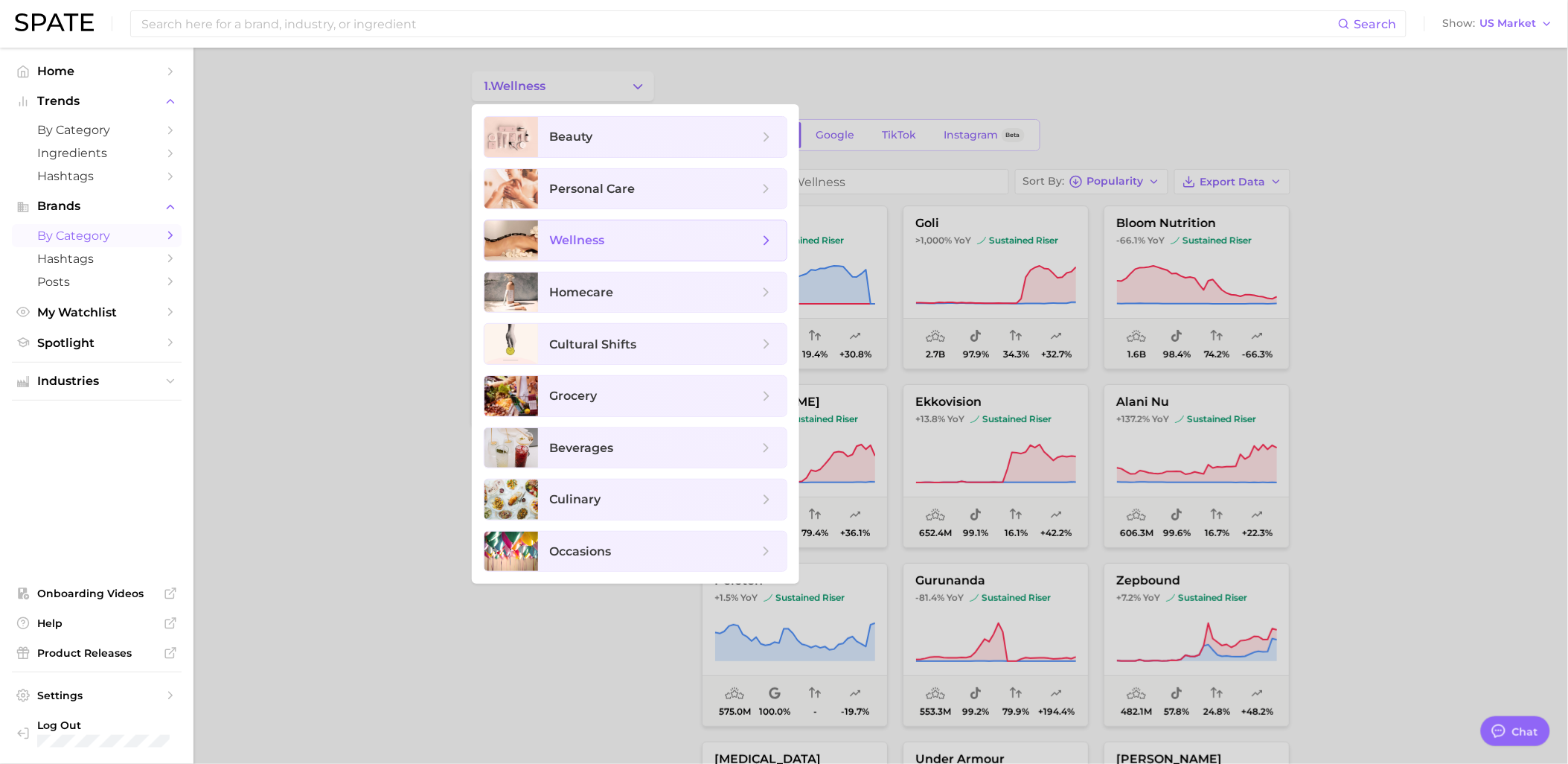
click at [770, 239] on icon at bounding box center [767, 240] width 16 height 16
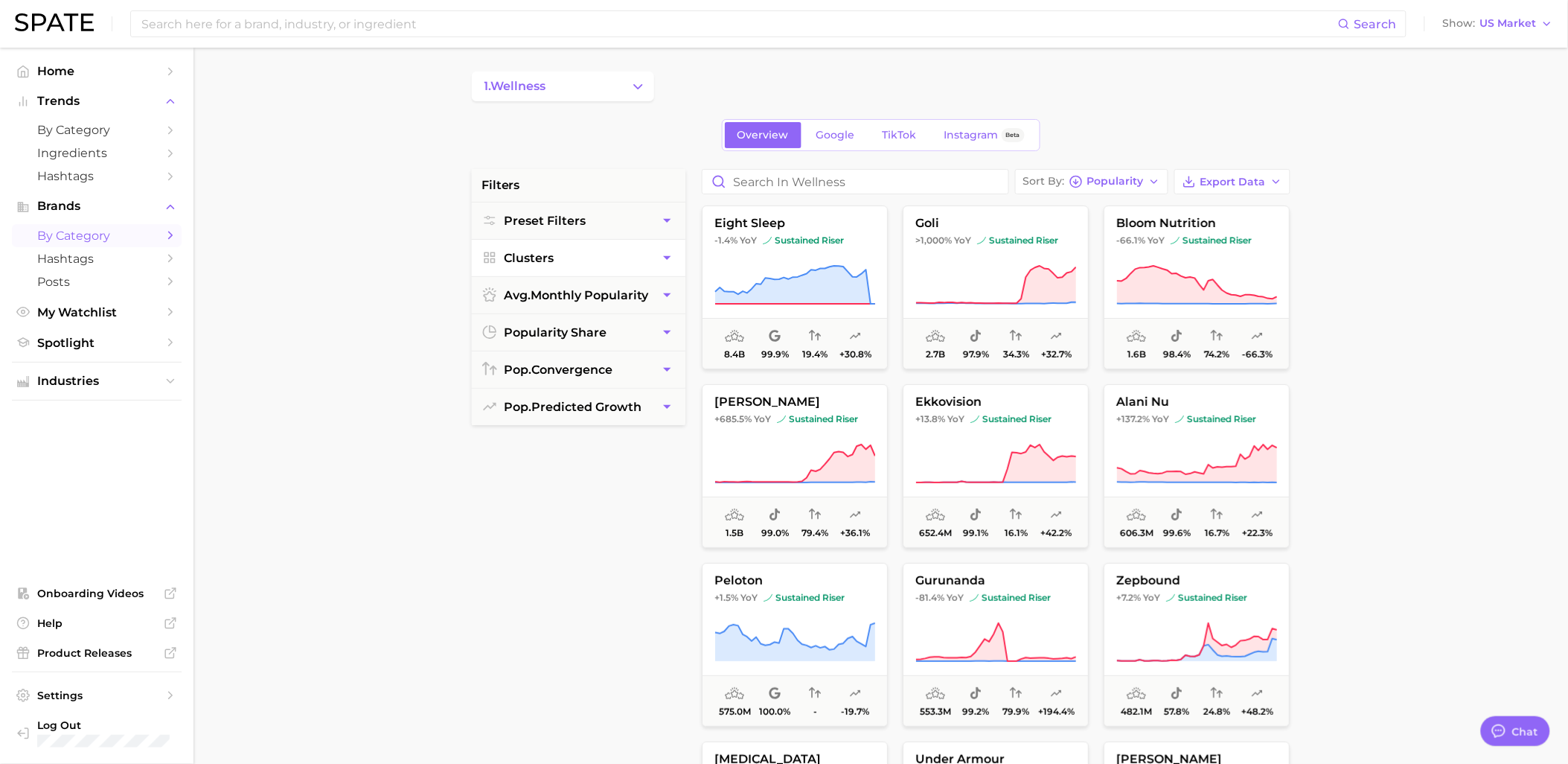
click at [1425, 284] on main "1. wellness Overview Google TikTok Instagram Beta filters Preset Filters Cluste…" at bounding box center [880, 612] width 1375 height 1129
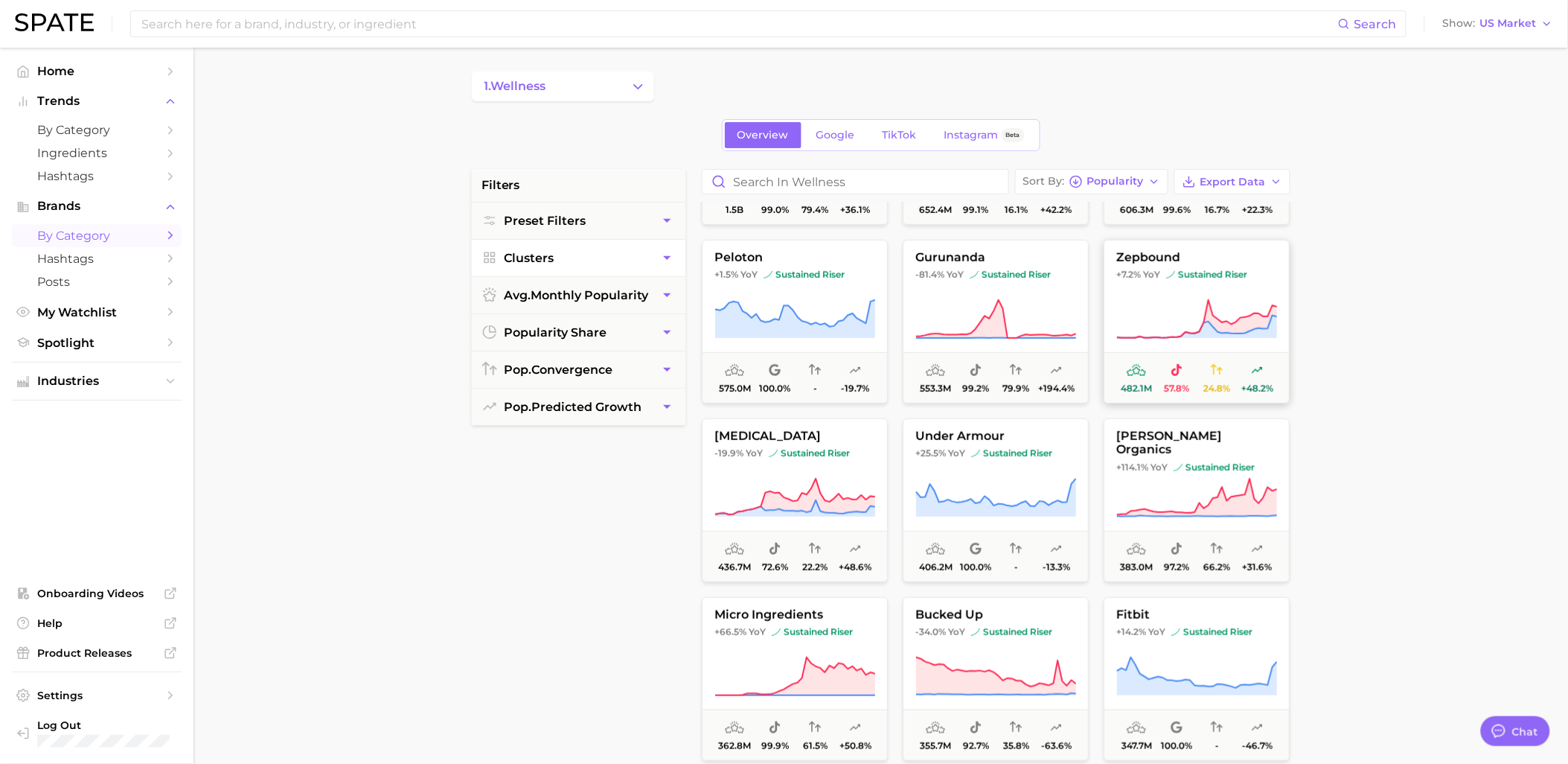
scroll to position [330, 0]
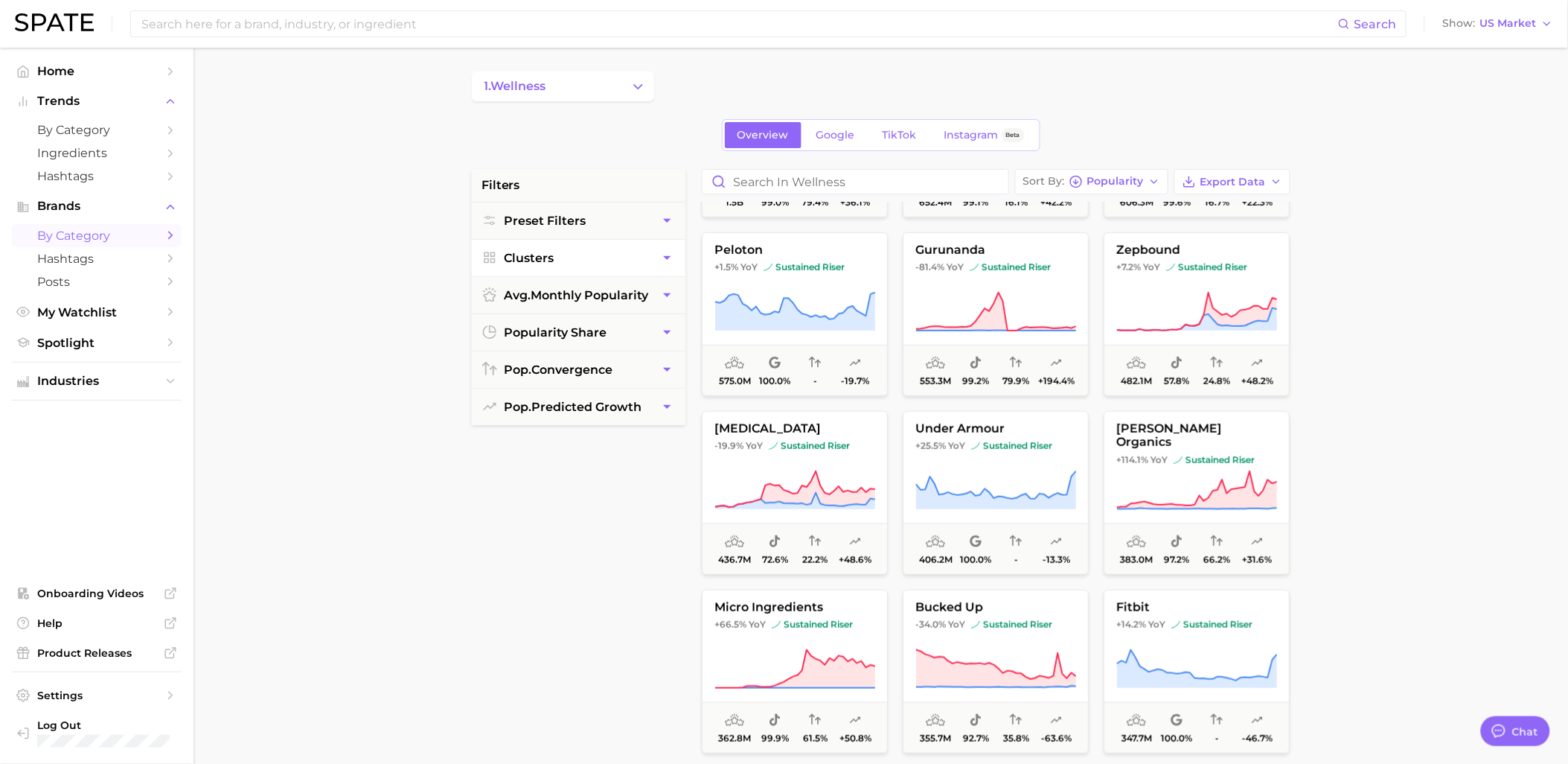
click at [584, 80] on button "1. wellness" at bounding box center [562, 87] width 182 height 30
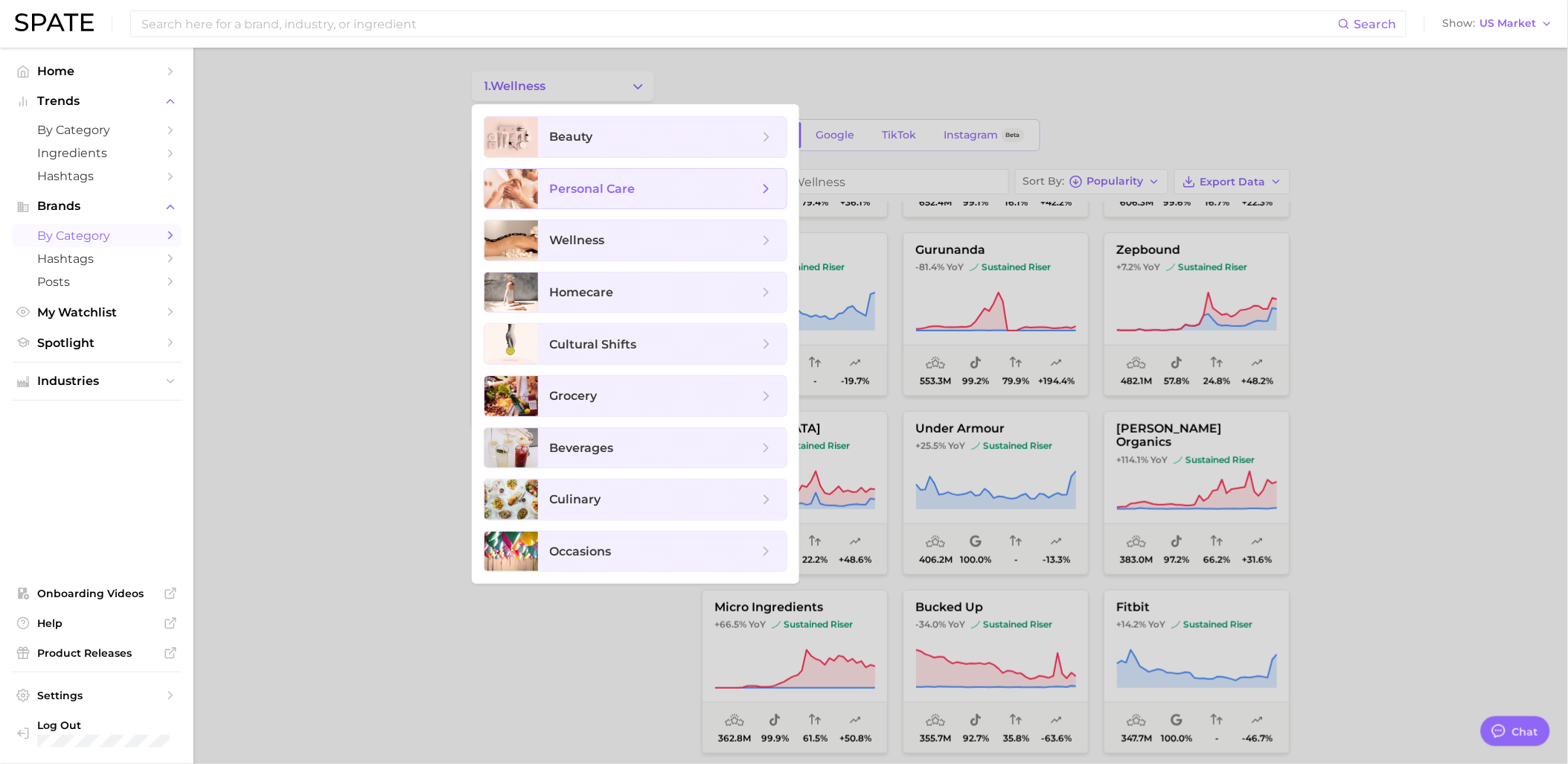
click at [641, 191] on span "personal care" at bounding box center [654, 189] width 208 height 16
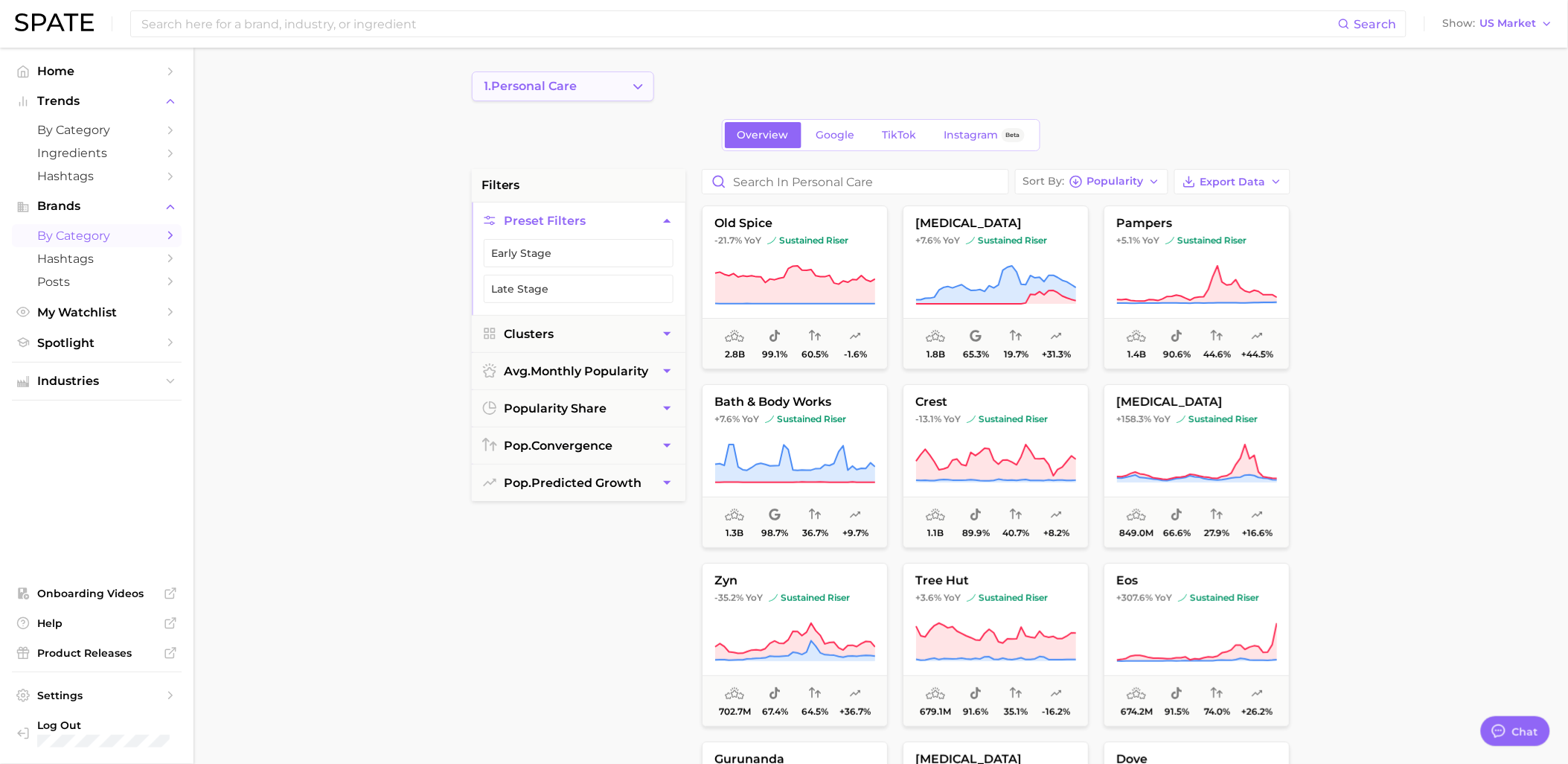
click at [591, 82] on button "1. personal care" at bounding box center [562, 87] width 182 height 30
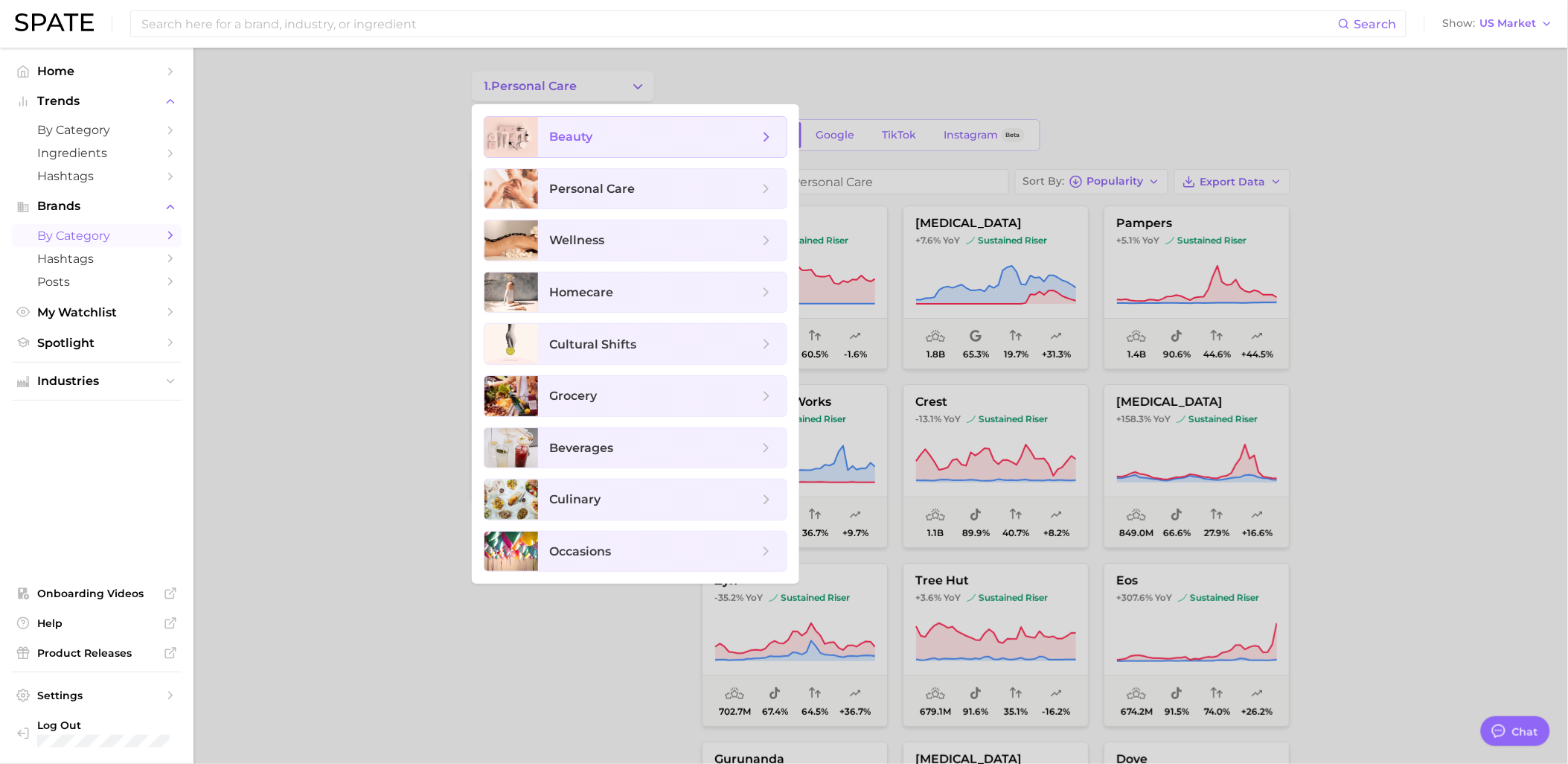
click at [599, 150] on span "beauty" at bounding box center [662, 137] width 248 height 40
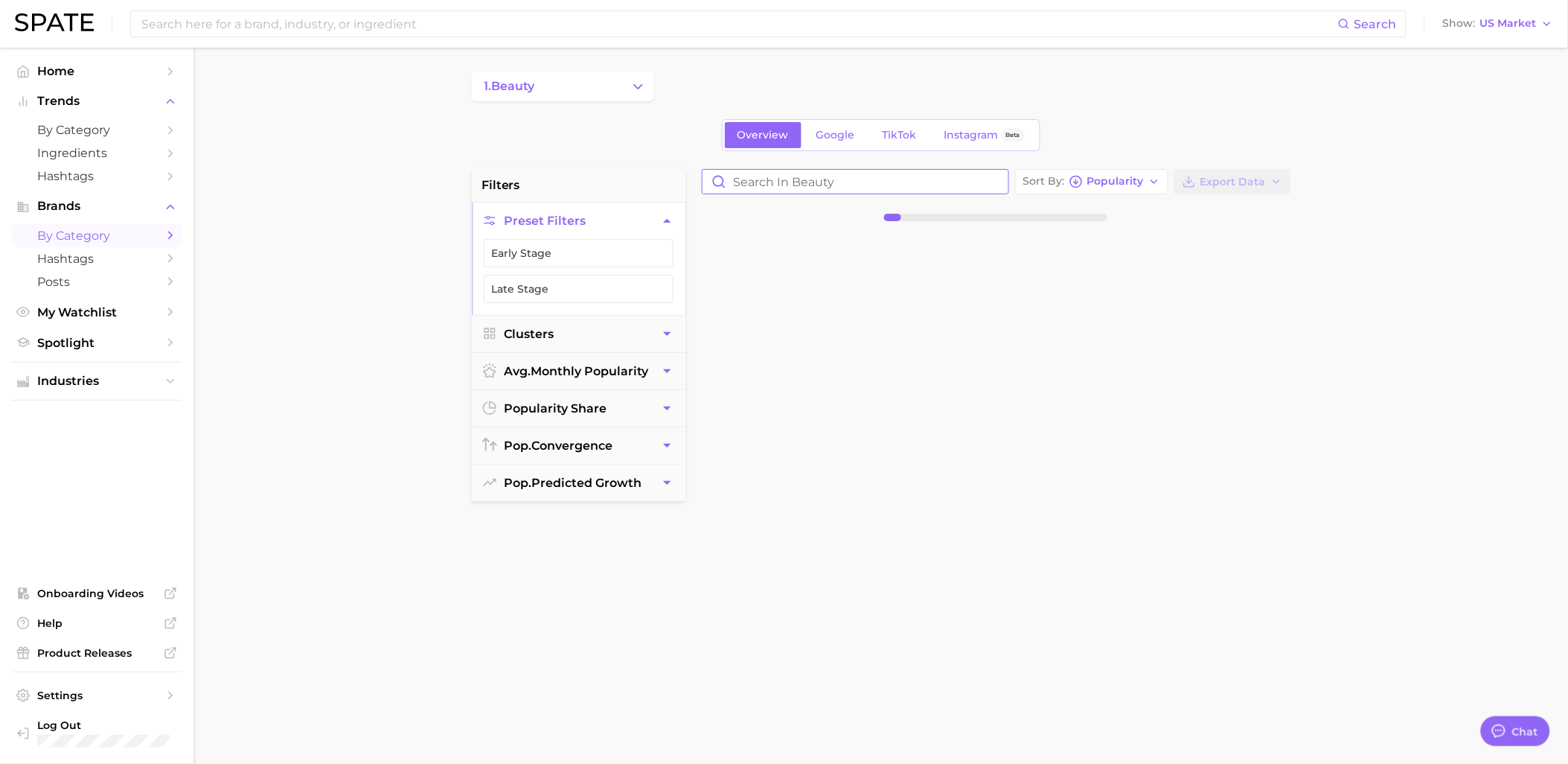
click at [834, 191] on input "Search in beauty" at bounding box center [855, 182] width 306 height 24
type input "Shark"
click at [798, 246] on button "shark +10.2% YoY sustained riser 57.3m 68.0% 78.2% +5.6%" at bounding box center [794, 318] width 186 height 164
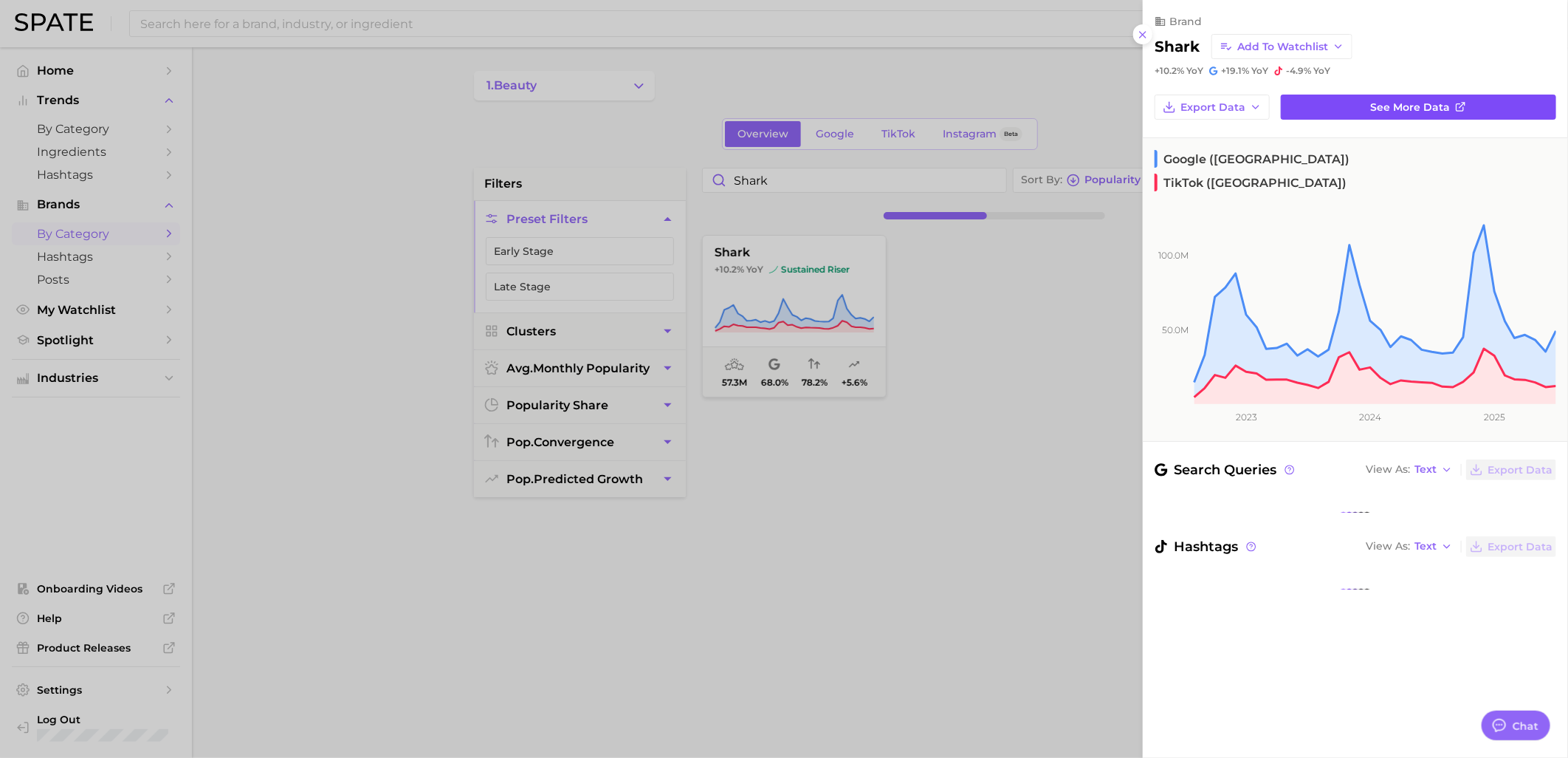
click at [1379, 95] on link "See more data" at bounding box center [1419, 107] width 275 height 25
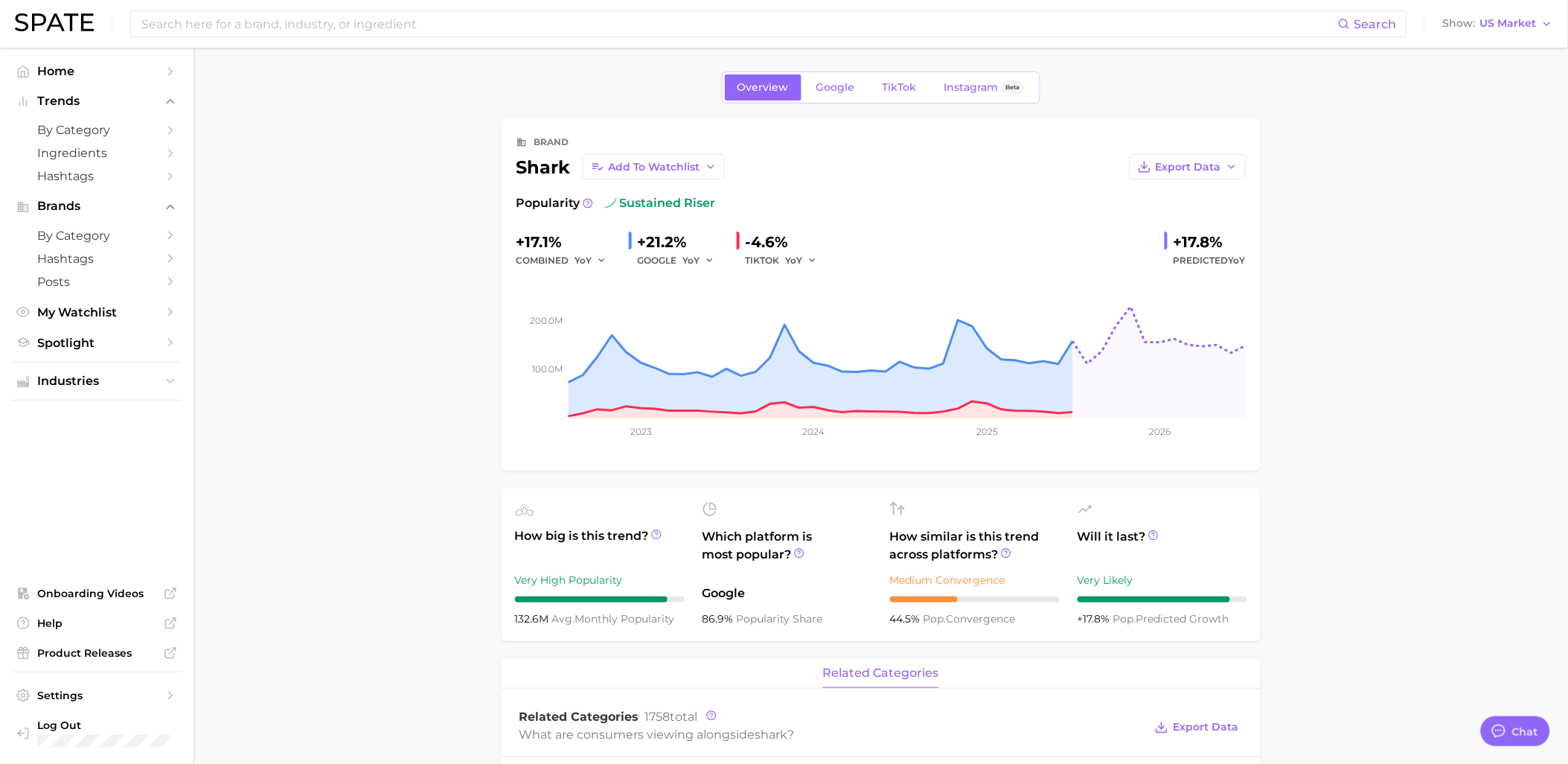
click at [678, 169] on span "Add to Watchlist" at bounding box center [655, 167] width 92 height 13
click at [597, 224] on icon at bounding box center [596, 221] width 13 height 13
click at [646, 169] on span "Add to Watchlist" at bounding box center [655, 167] width 92 height 13
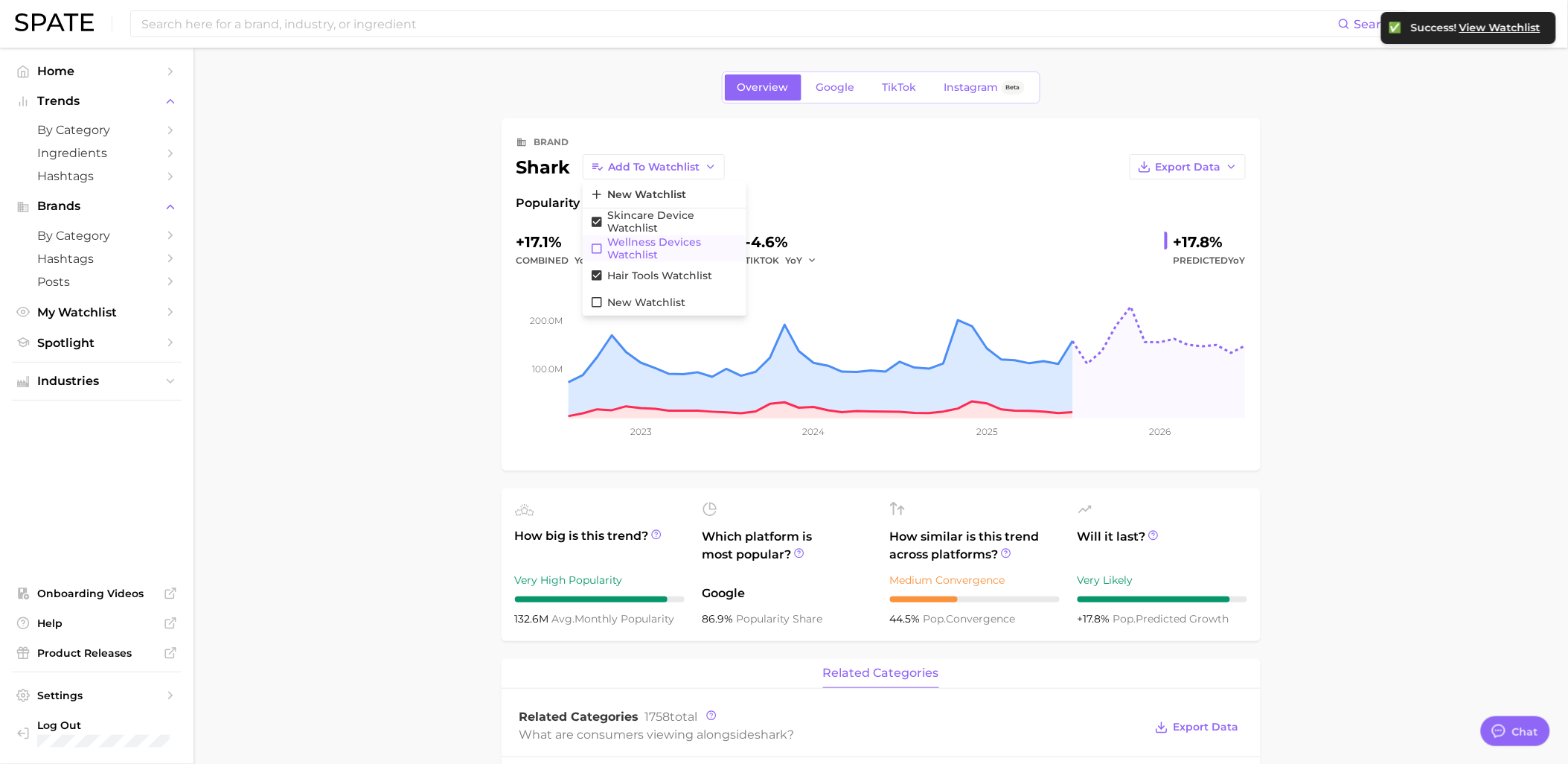
click at [599, 248] on icon at bounding box center [596, 248] width 13 height 13
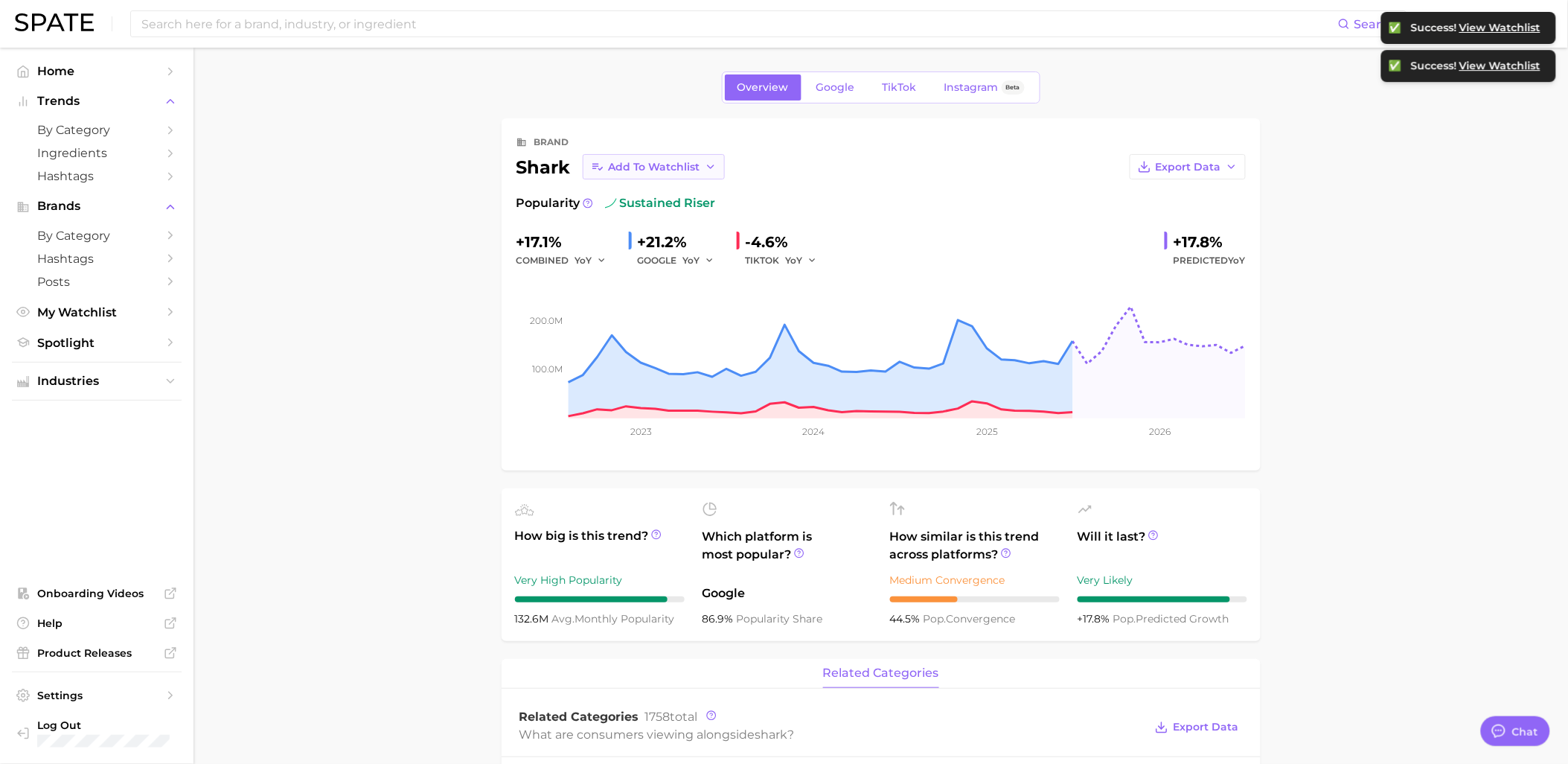
click at [625, 169] on span "Add to Watchlist" at bounding box center [655, 167] width 92 height 13
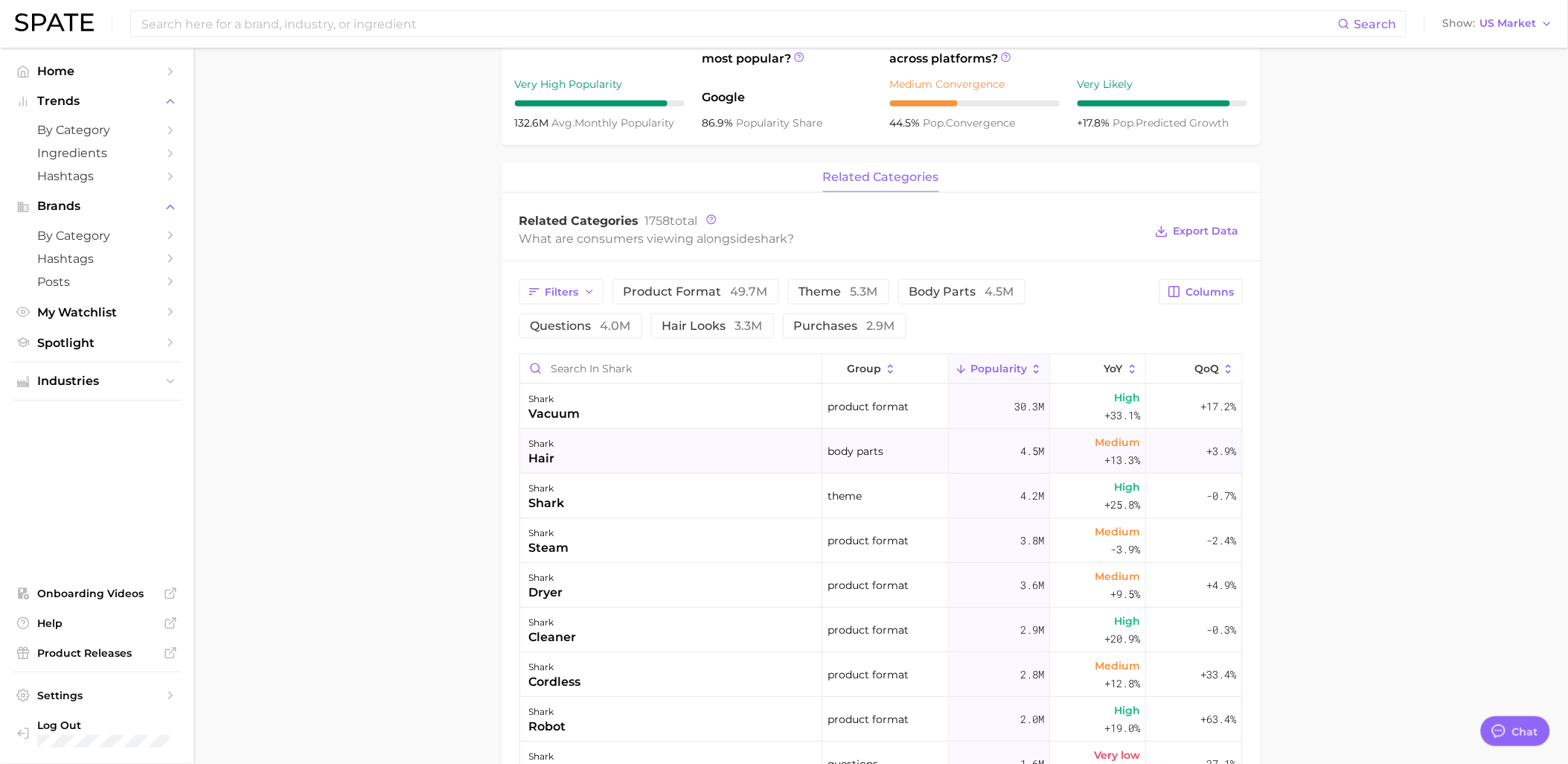
click at [621, 464] on div "shark hair" at bounding box center [671, 451] width 302 height 45
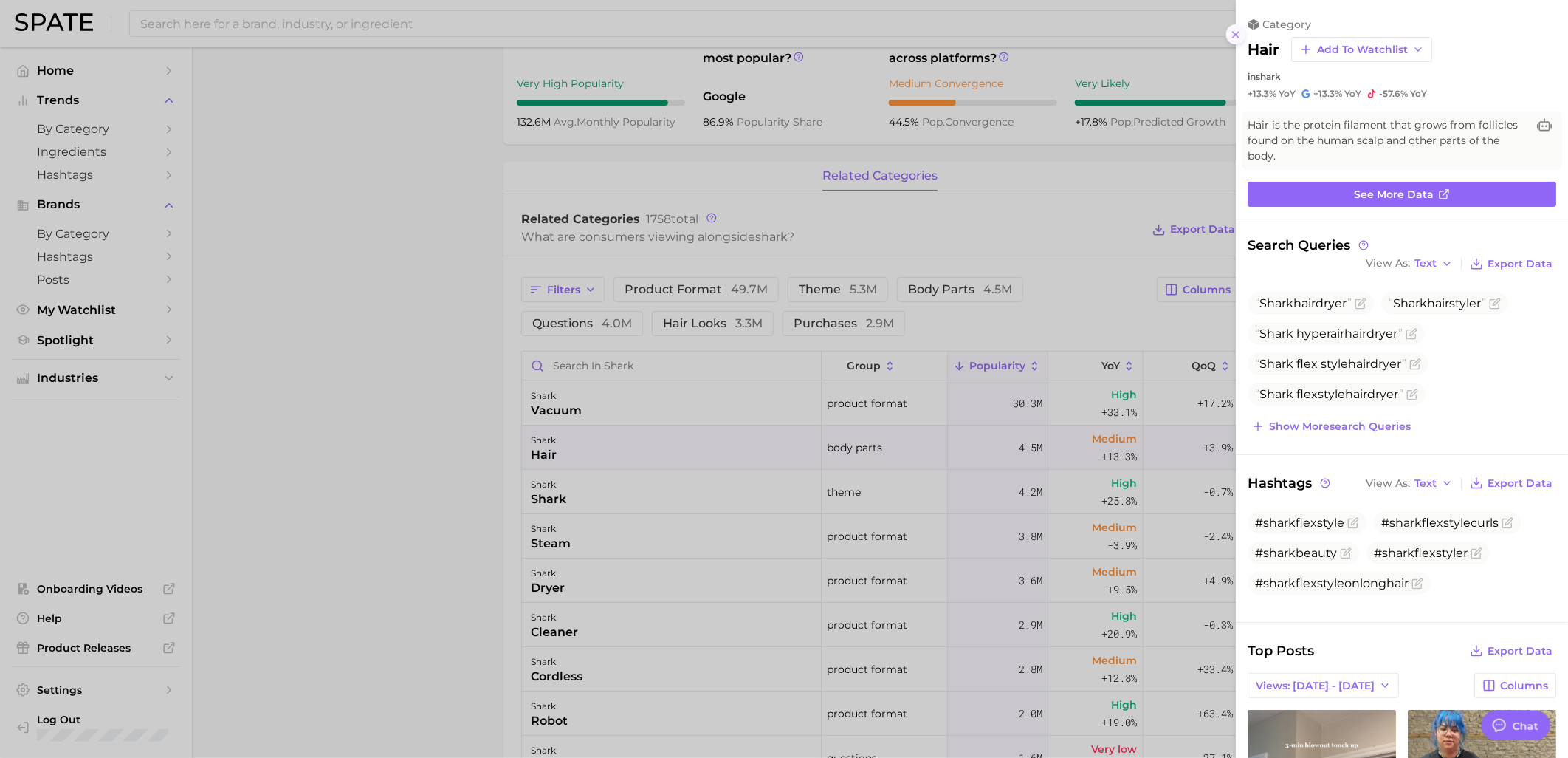
click at [1241, 30] on icon at bounding box center [1237, 35] width 12 height 12
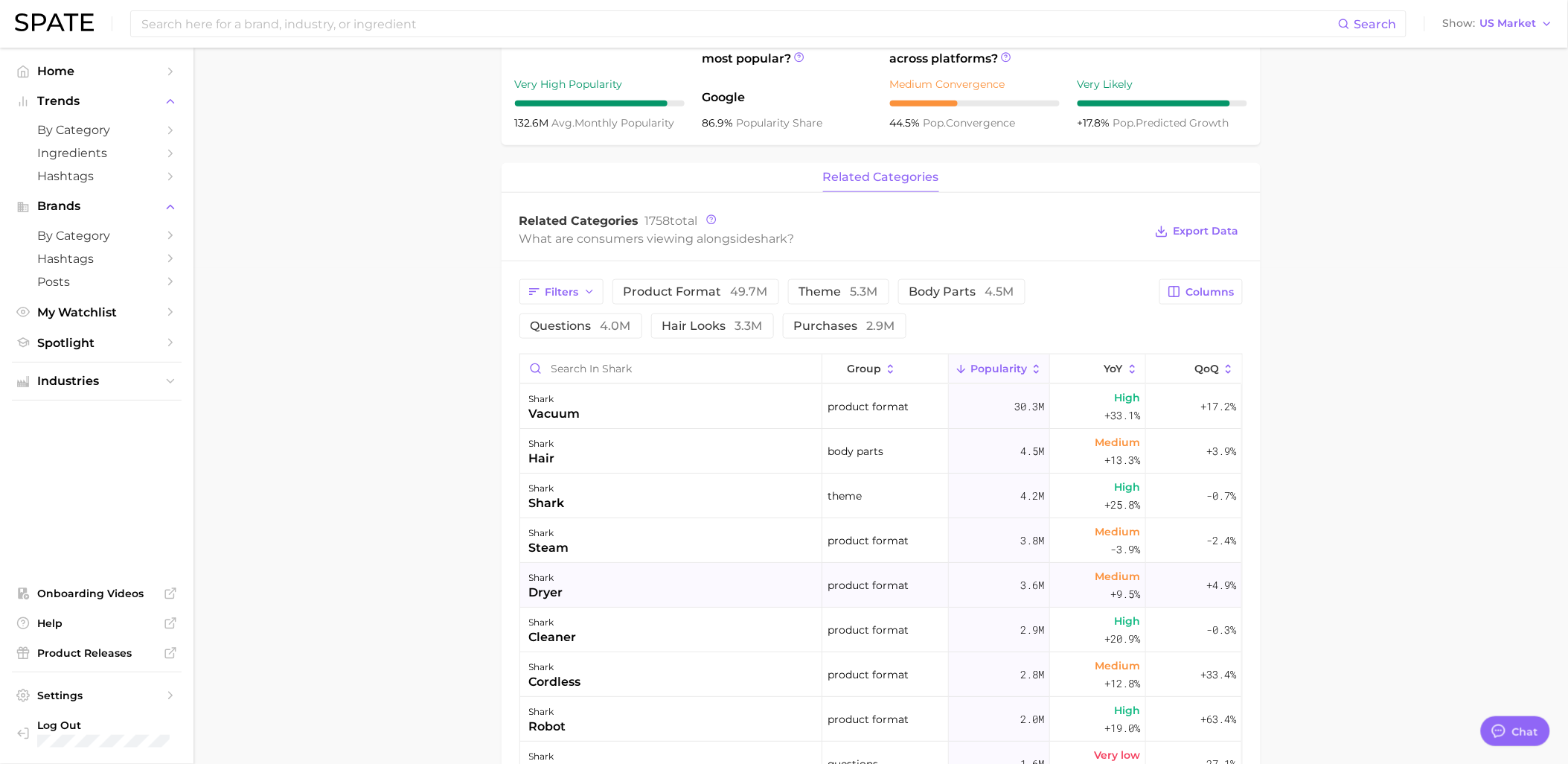
click at [679, 589] on div "shark dryer" at bounding box center [671, 584] width 302 height 45
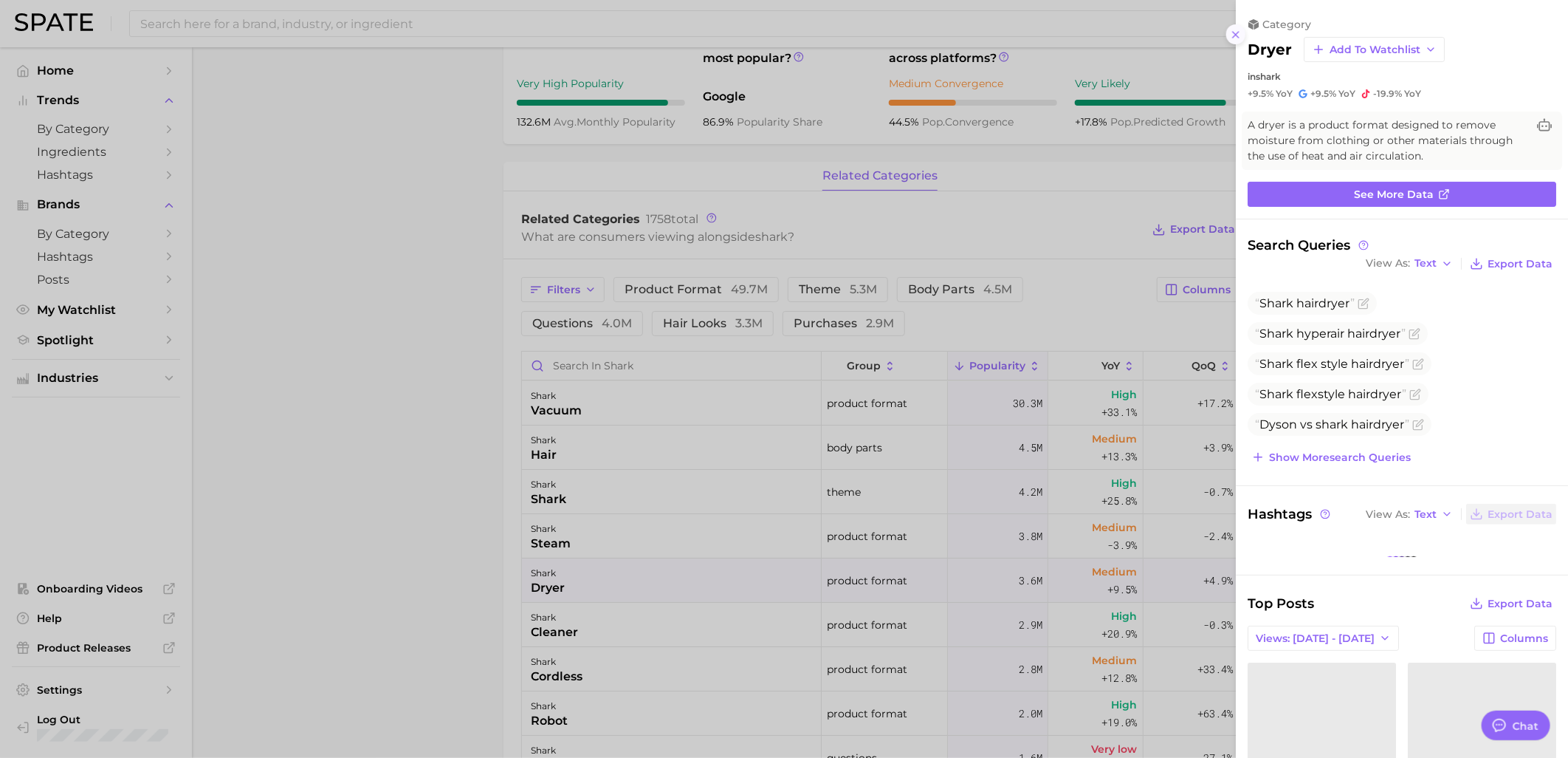
click at [1239, 40] on icon at bounding box center [1237, 35] width 12 height 12
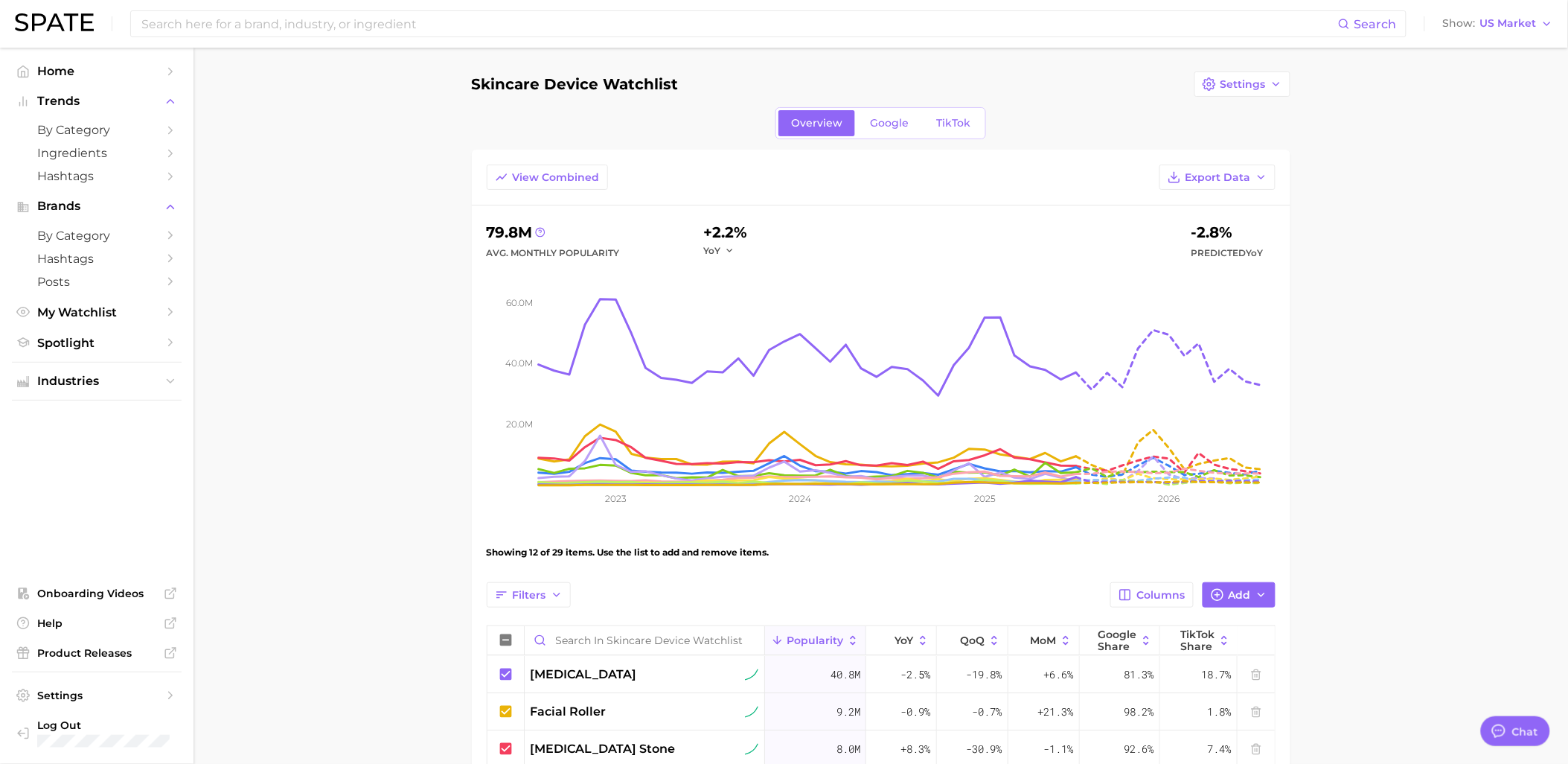
type textarea "x"
click at [1216, 187] on button "Export Data" at bounding box center [1217, 177] width 116 height 25
click at [1225, 263] on span "Time Series Image" at bounding box center [1187, 258] width 100 height 13
click at [1493, 398] on main "Skincare Device Watchlist Settings Overview Google TikTok View Combined Export …" at bounding box center [880, 763] width 1375 height 1431
click at [1266, 178] on icon "button" at bounding box center [1261, 178] width 12 height 12
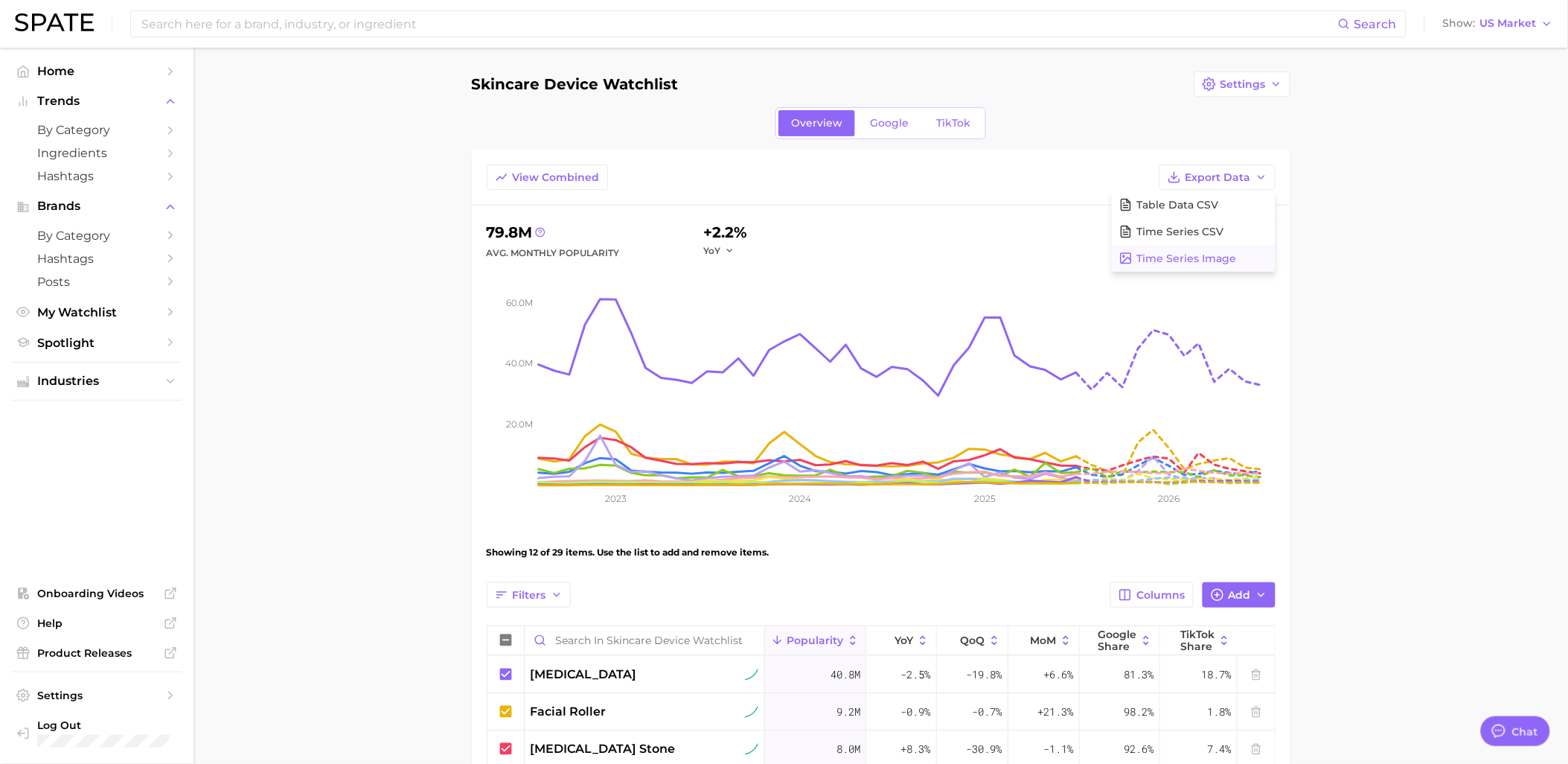
click at [1251, 257] on button "Time Series Image" at bounding box center [1193, 258] width 163 height 27
click at [1448, 398] on main "Skincare Device Watchlist Settings Overview Google TikTok View Combined Export …" at bounding box center [880, 763] width 1375 height 1431
click at [88, 318] on span "My Watchlist" at bounding box center [96, 312] width 119 height 14
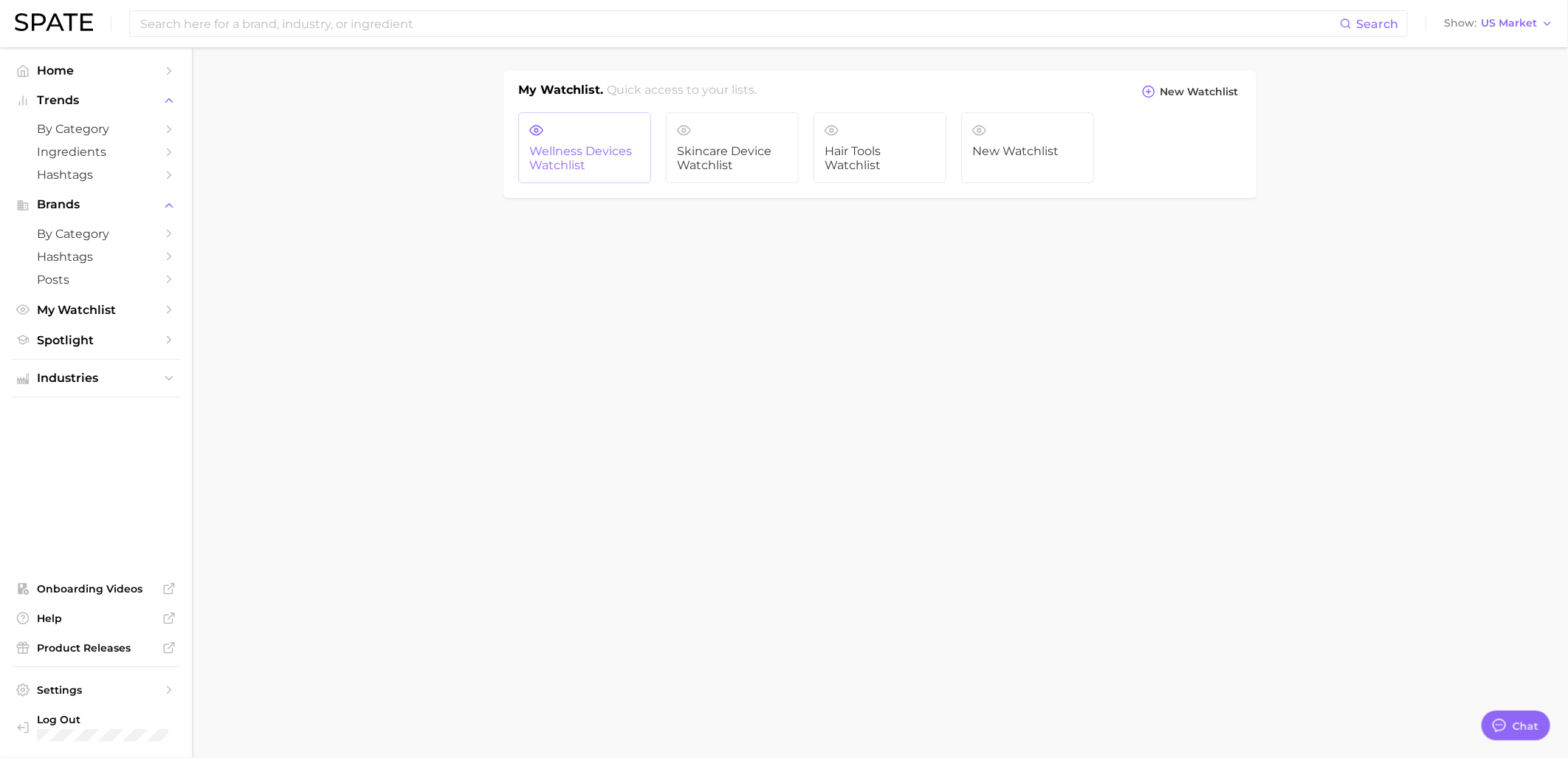
click at [594, 161] on span "Wellness Devices Watchlist" at bounding box center [585, 158] width 111 height 28
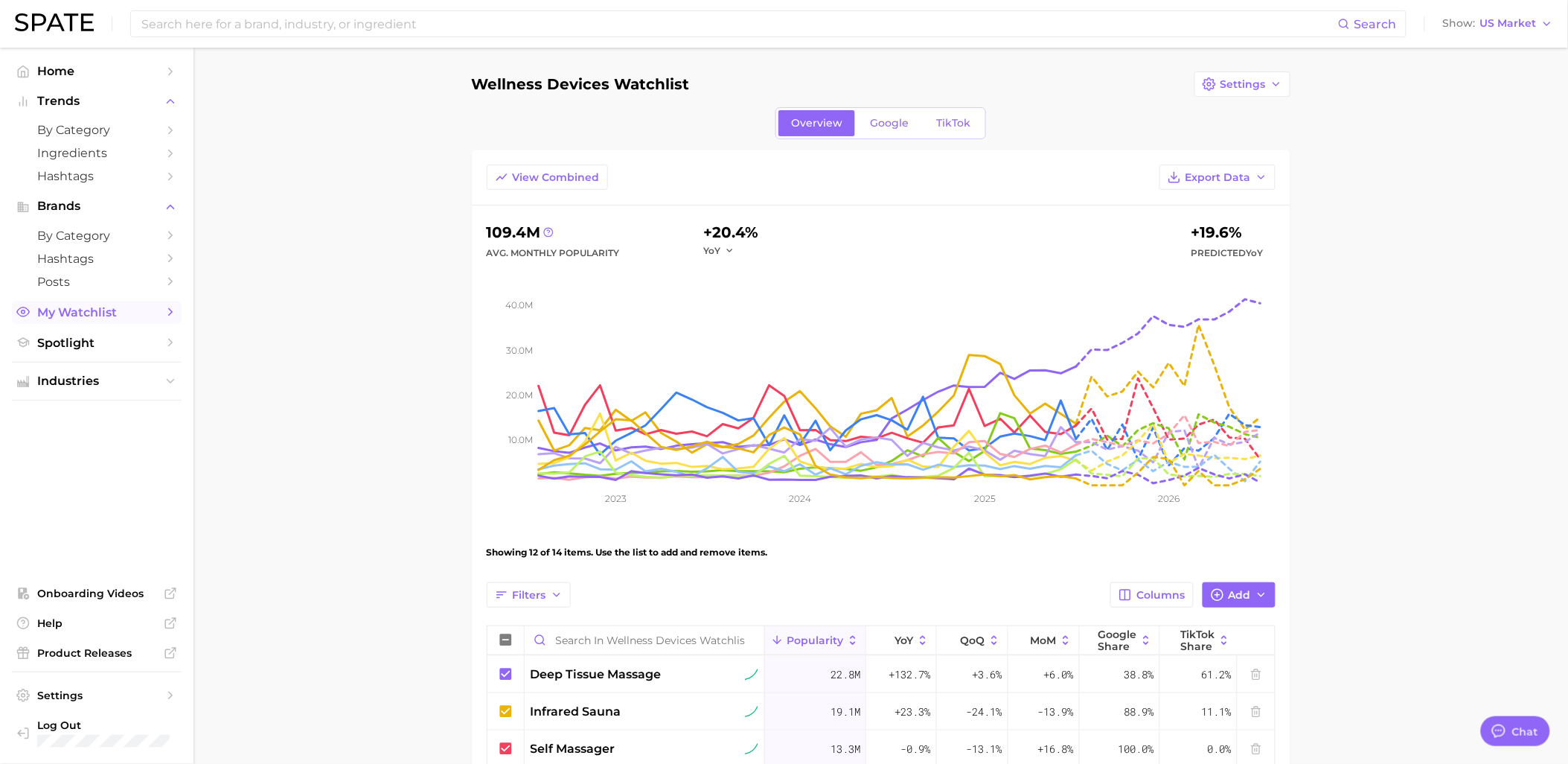
click at [49, 316] on span "My Watchlist" at bounding box center [96, 312] width 119 height 14
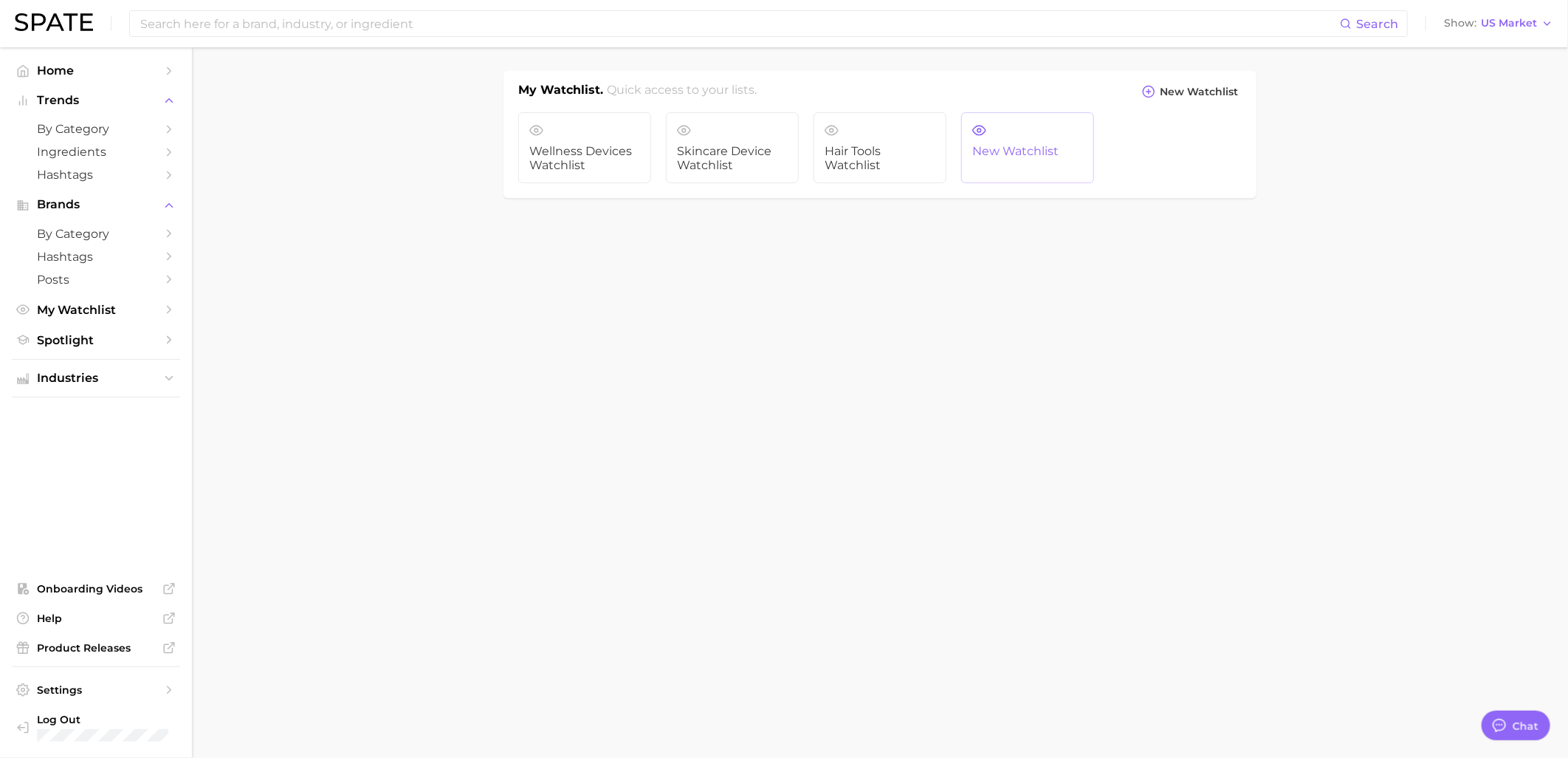
click at [987, 164] on link "New Watchlist" at bounding box center [1028, 147] width 133 height 71
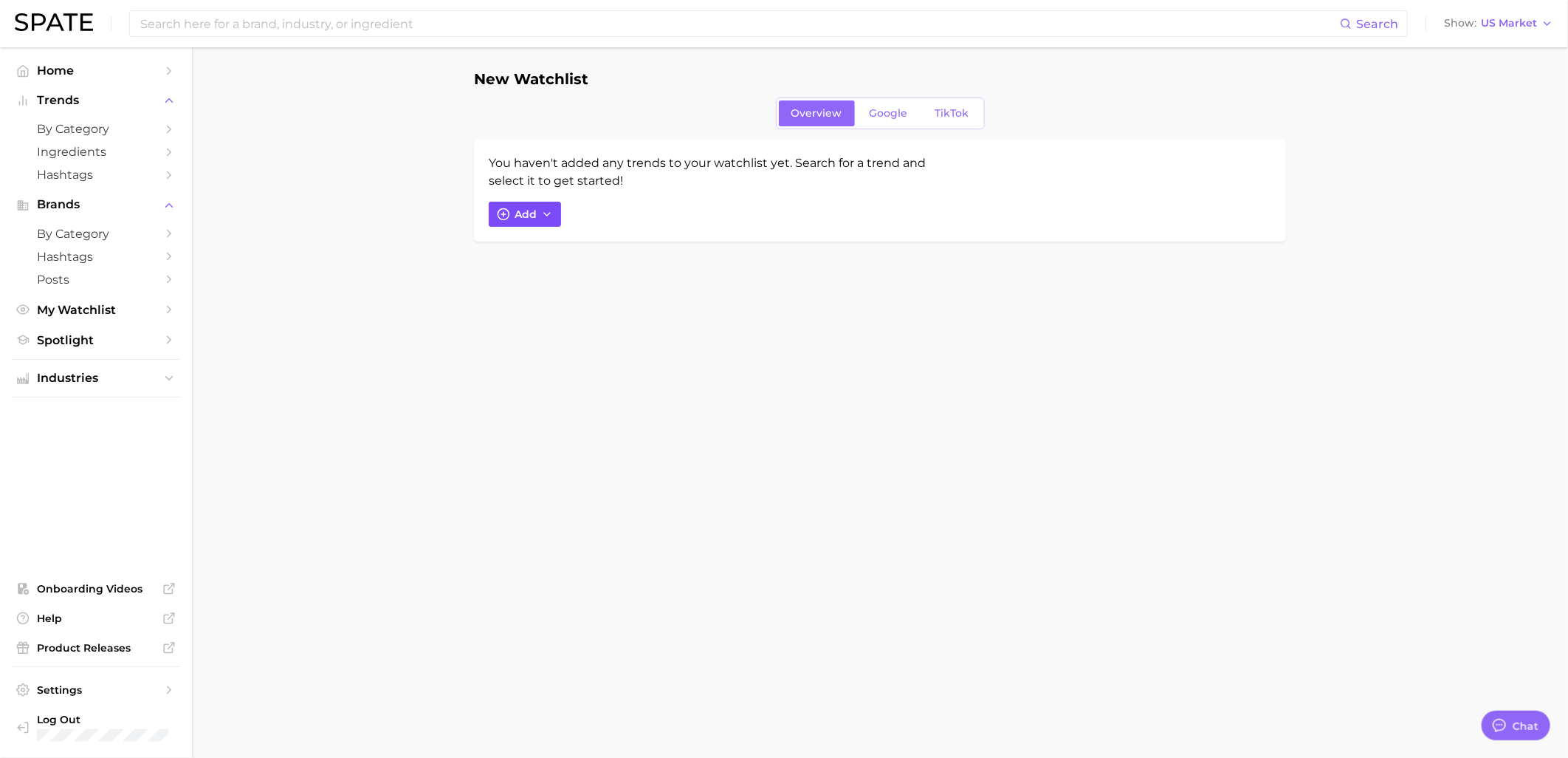
click at [540, 223] on button "Add" at bounding box center [524, 214] width 72 height 25
click at [590, 289] on input "Search and add to watchlist" at bounding box center [694, 284] width 374 height 31
click at [261, 392] on body "Search Show US Market Home Trends by Category Ingredients Hashtags Brands by Ca…" at bounding box center [784, 379] width 1568 height 758
click at [53, 134] on span "by Category" at bounding box center [95, 129] width 118 height 14
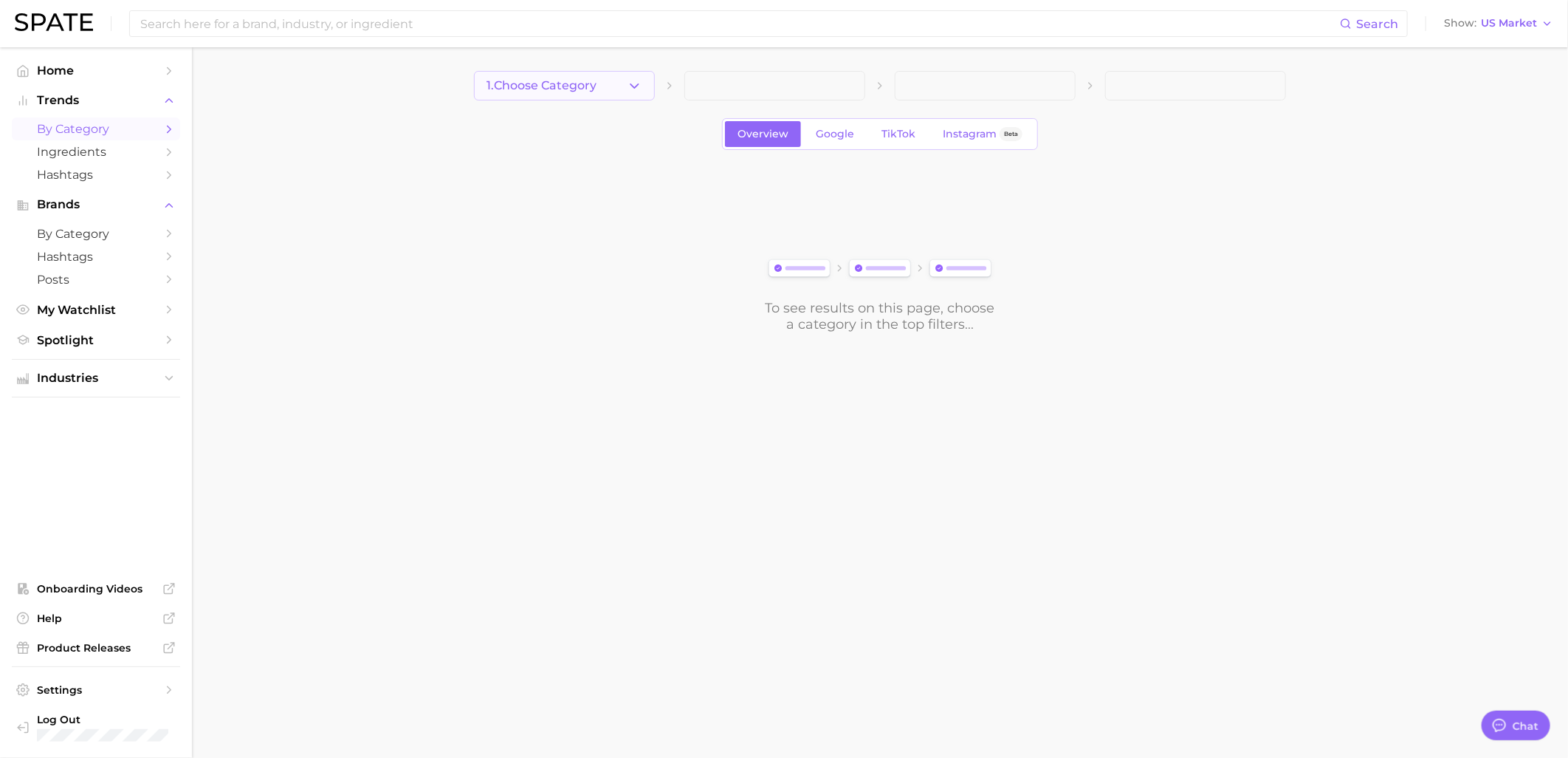
click at [602, 92] on button "1. Choose Category" at bounding box center [564, 86] width 181 height 30
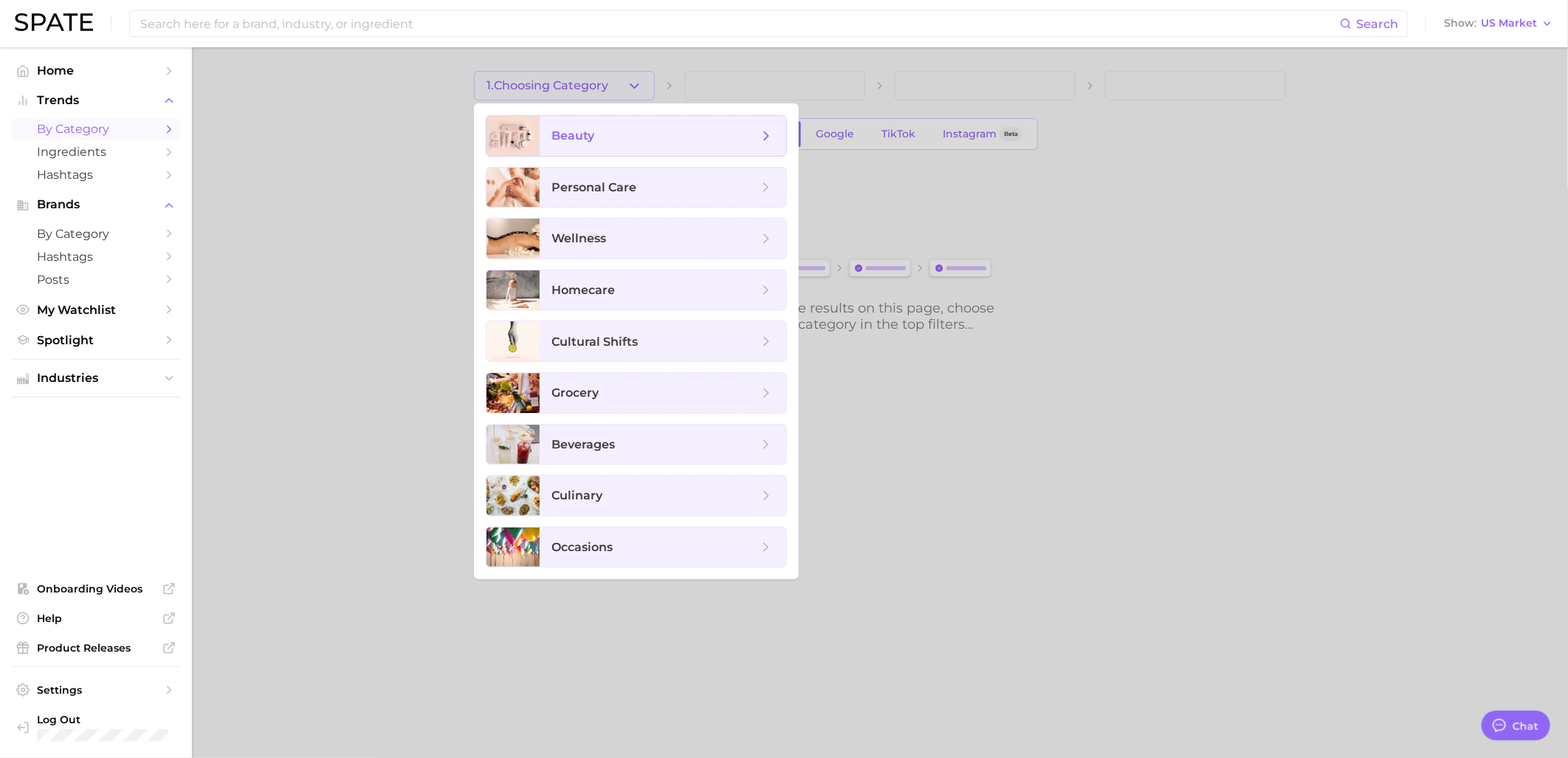
click at [605, 133] on span "beauty" at bounding box center [655, 136] width 207 height 16
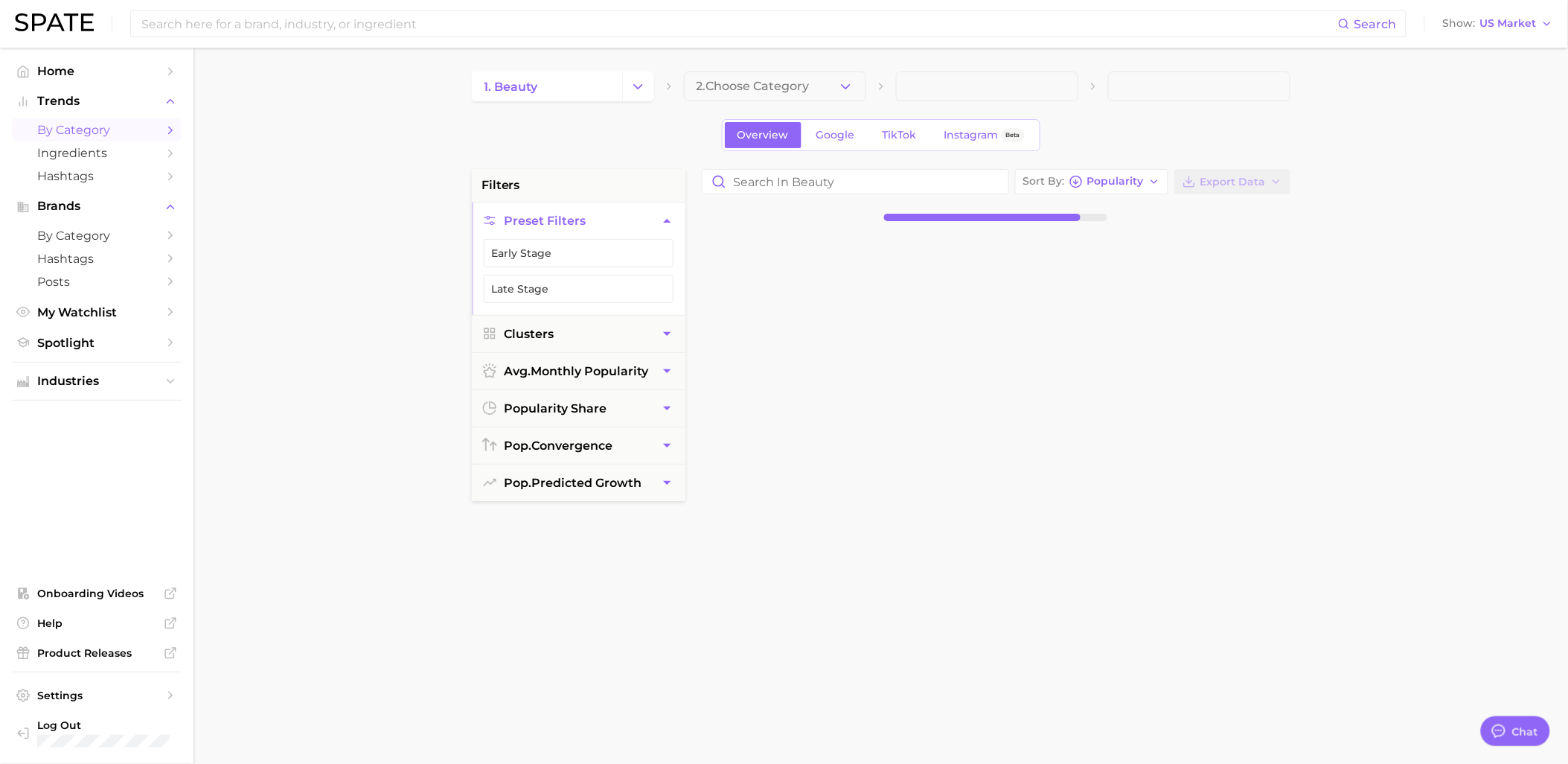
drag, startPoint x: 816, startPoint y: 87, endPoint x: 817, endPoint y: 96, distance: 9.1
click at [817, 96] on button "2. Choose Category" at bounding box center [775, 87] width 182 height 30
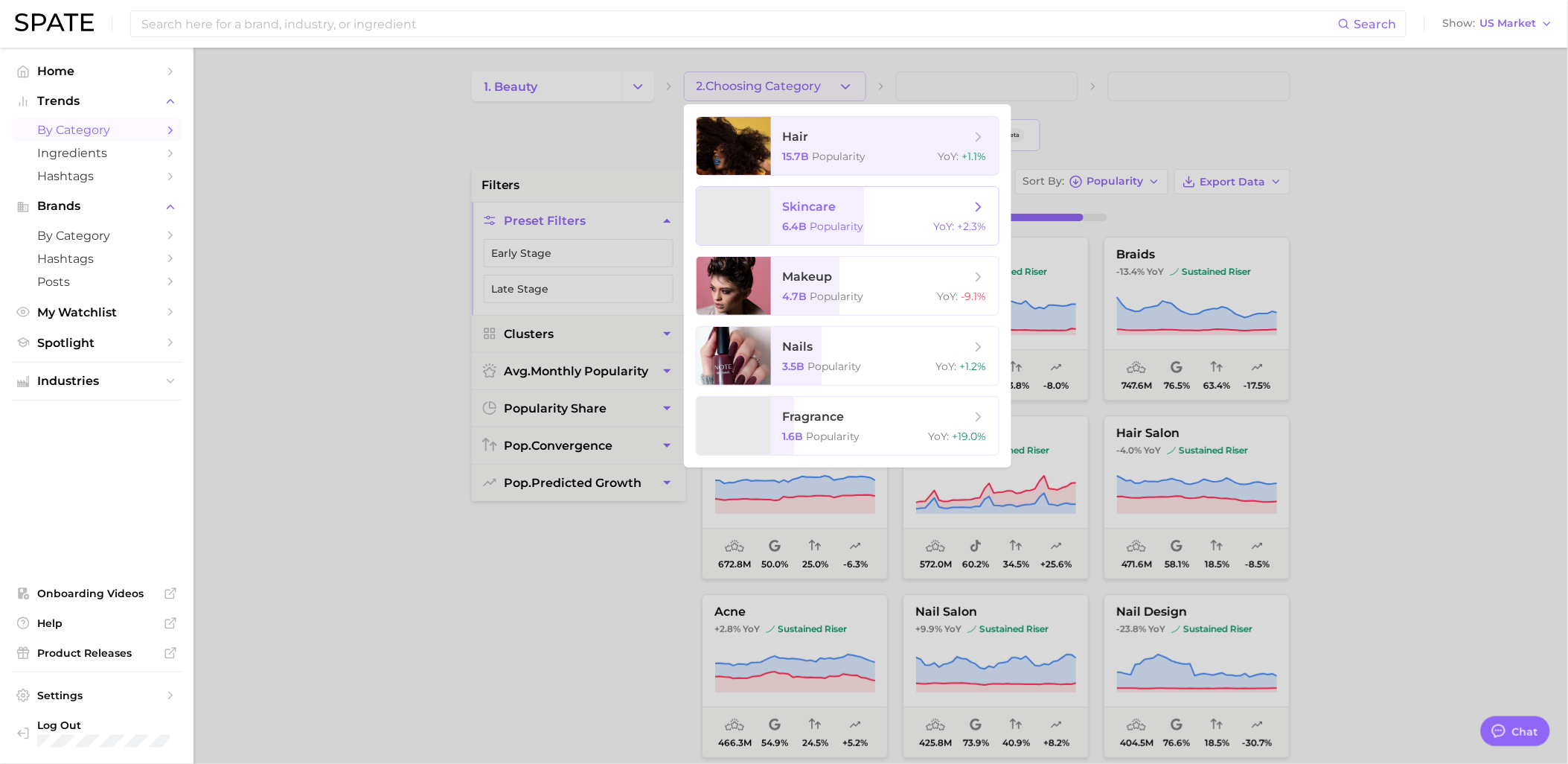
click at [894, 227] on div "6.4b Popularity YoY : +2.3%" at bounding box center [884, 225] width 204 height 13
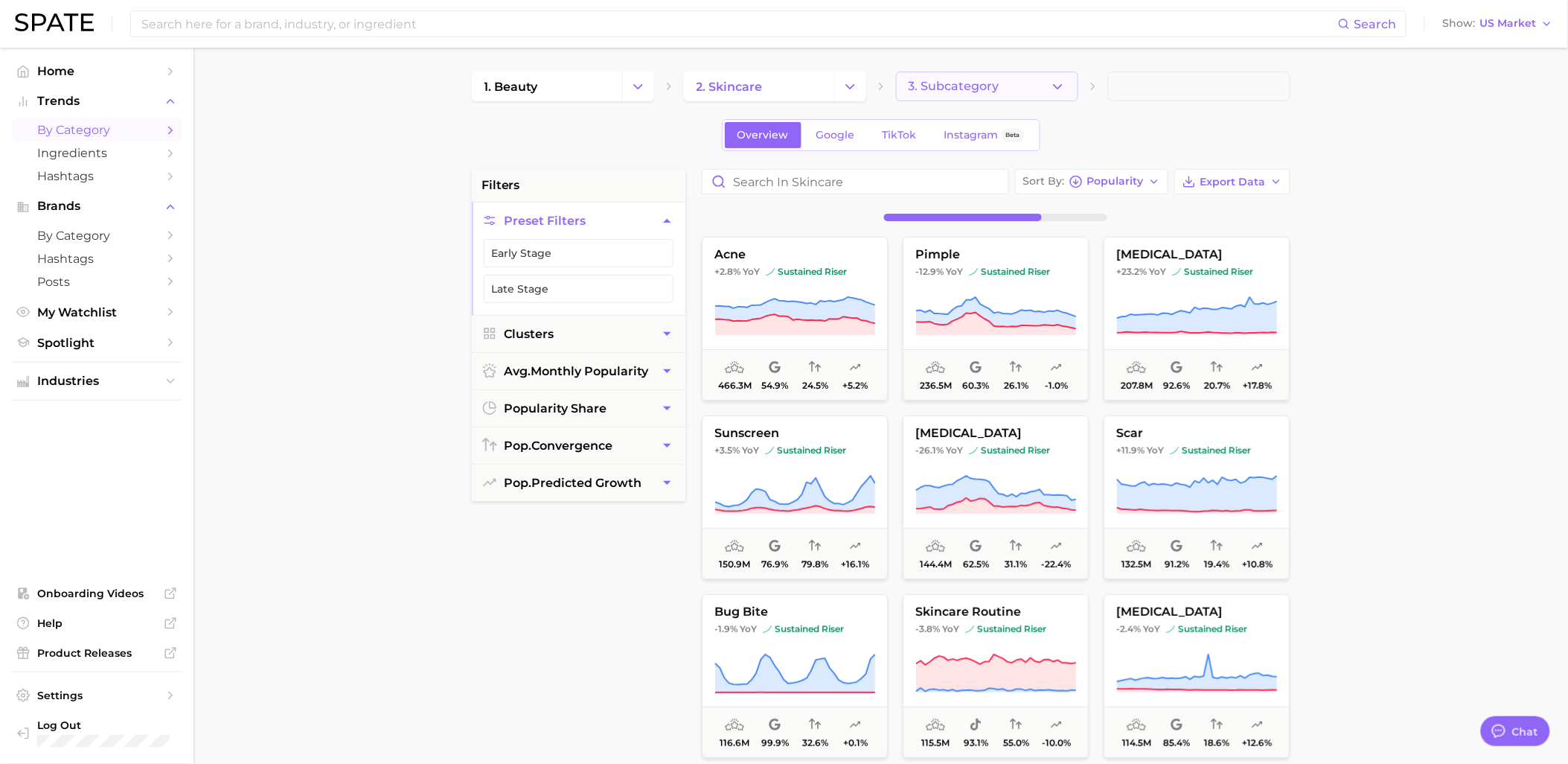
click at [979, 87] on span "3. Subcategory" at bounding box center [953, 86] width 91 height 13
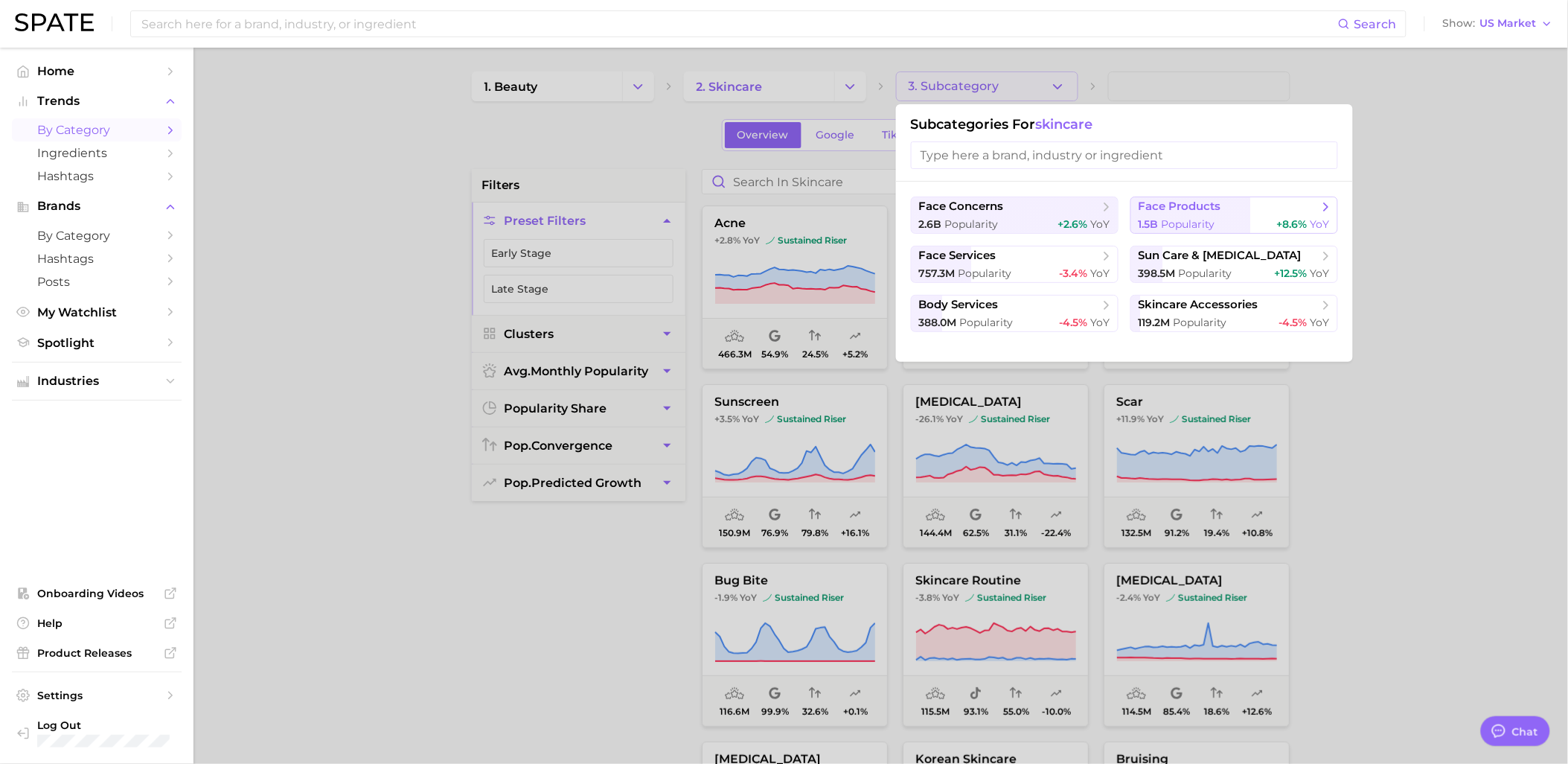
click at [1238, 223] on div "1.5b Popularity +8.6% YoY" at bounding box center [1234, 224] width 191 height 14
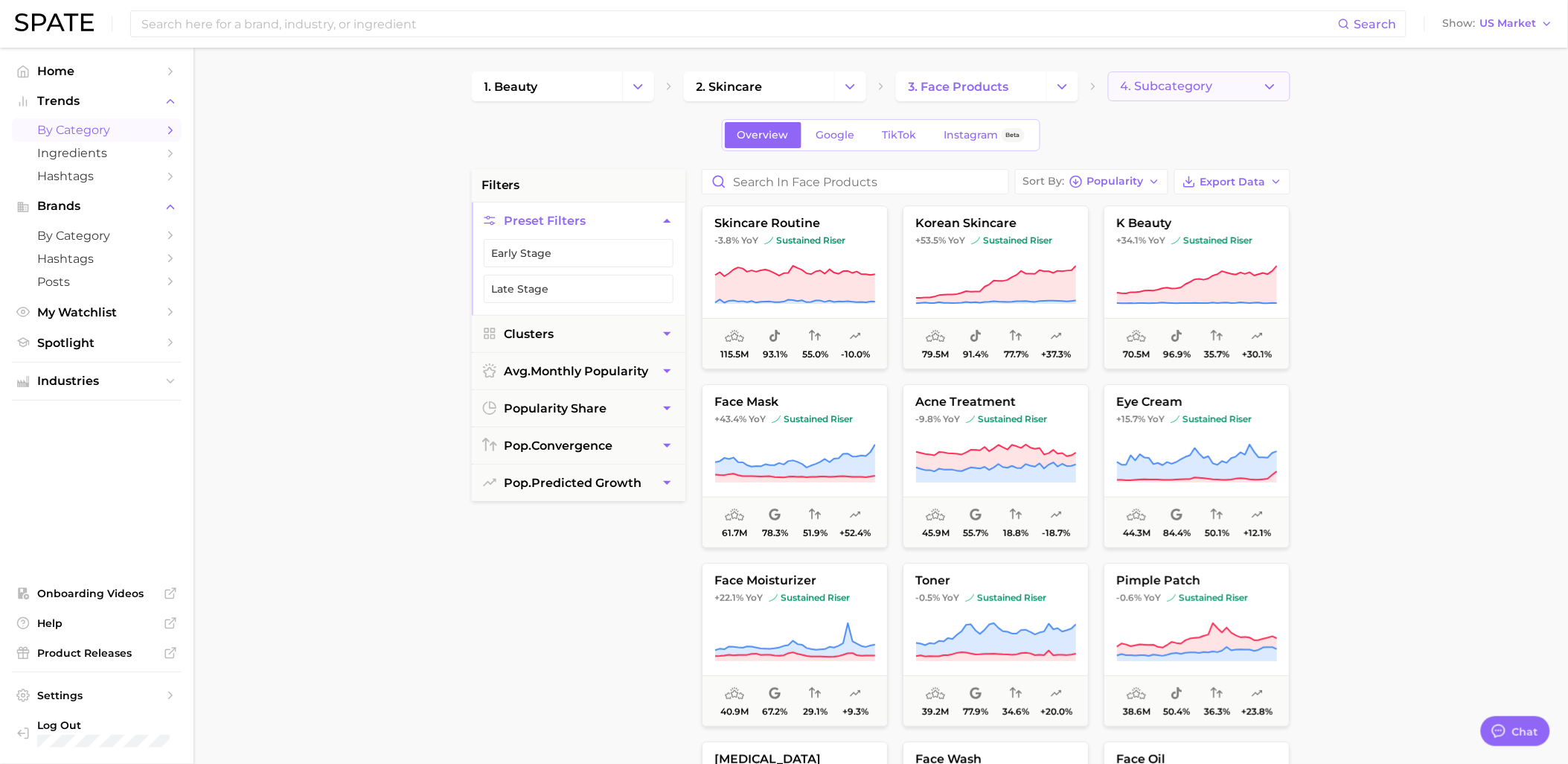
click at [1213, 79] on button "4. Subcategory" at bounding box center [1198, 87] width 182 height 30
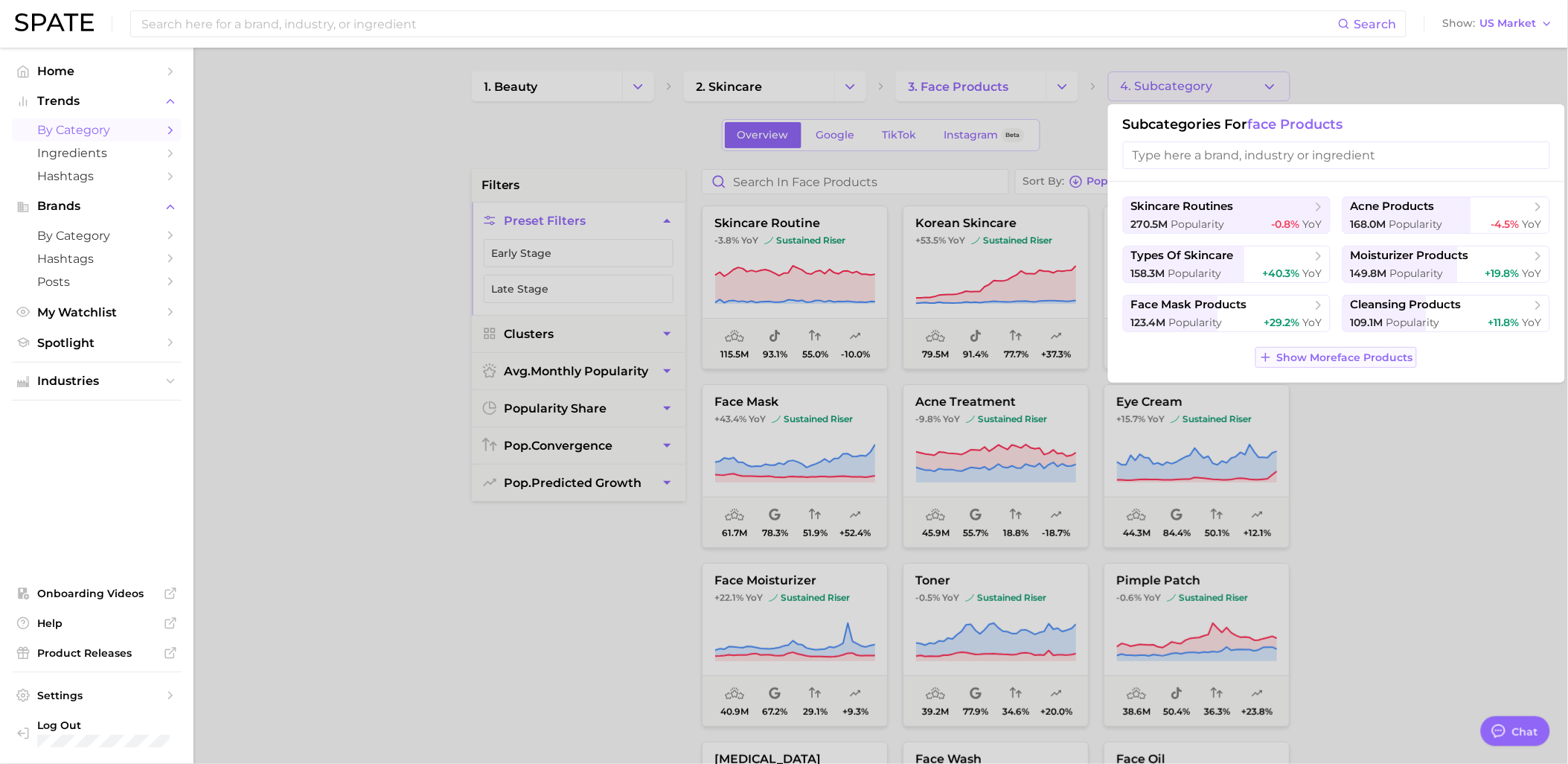
click at [1319, 351] on button "Show More face products" at bounding box center [1336, 357] width 161 height 21
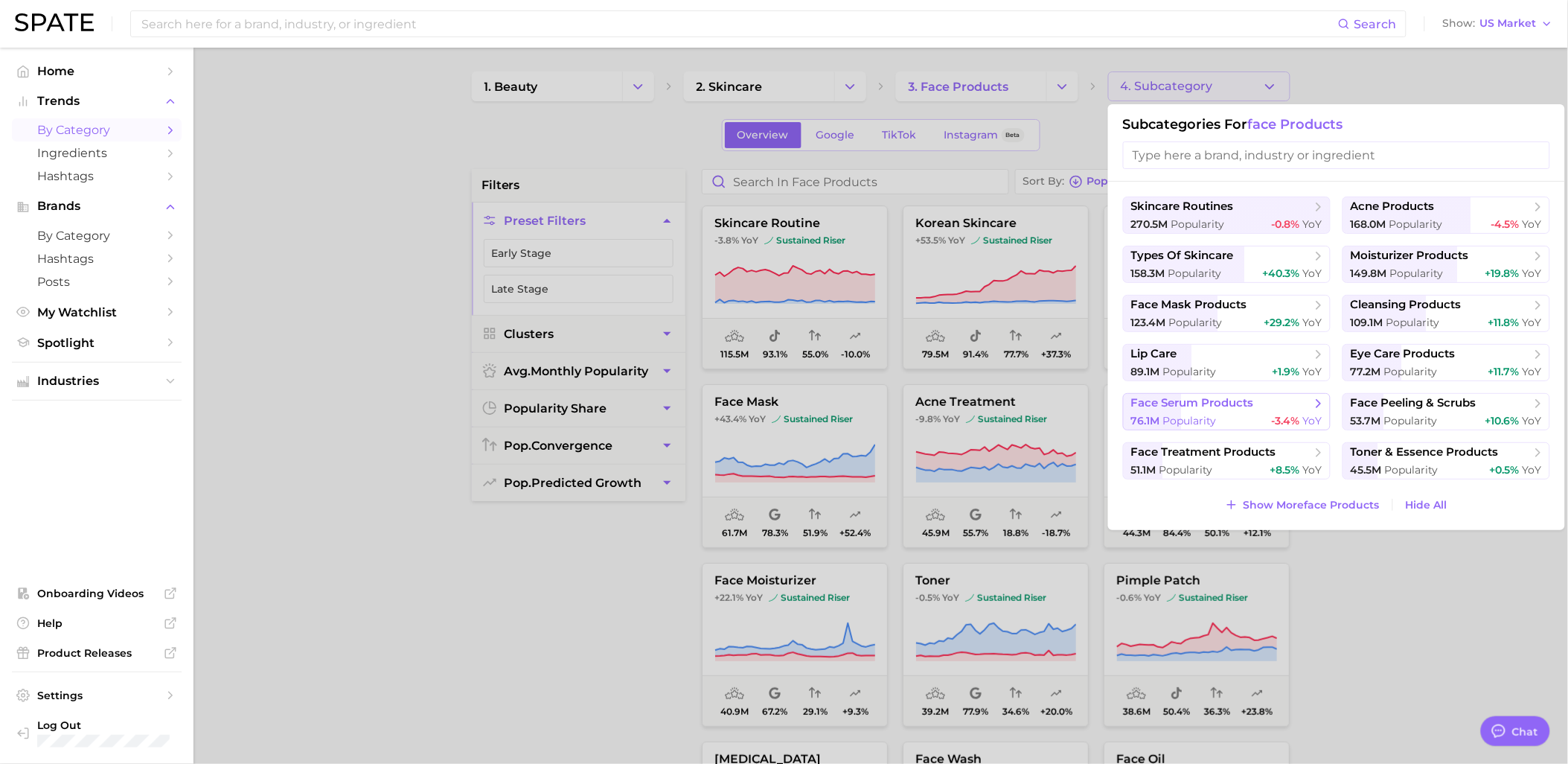
click at [1238, 418] on div "76.1m Popularity -3.4% YoY" at bounding box center [1227, 421] width 191 height 14
